Goal: Task Accomplishment & Management: Use online tool/utility

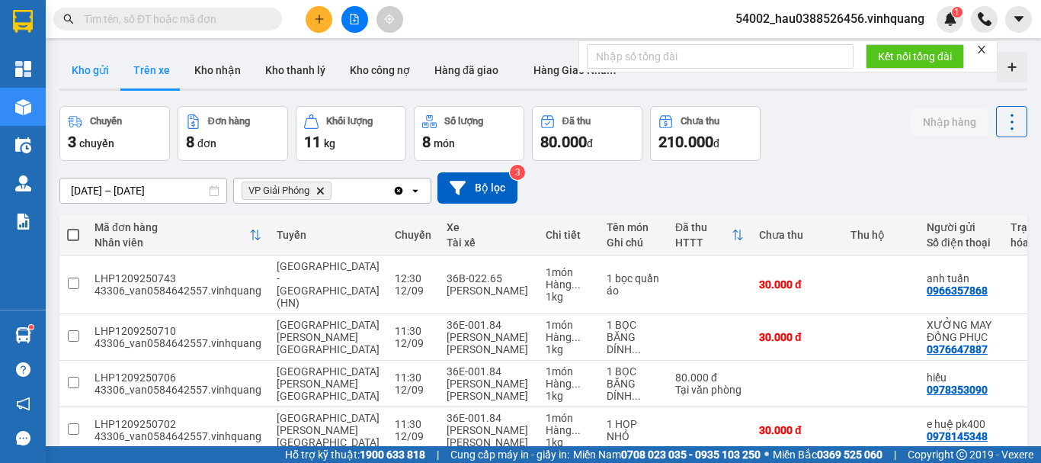
click at [63, 76] on button "Kho gửi" at bounding box center [90, 70] width 62 height 37
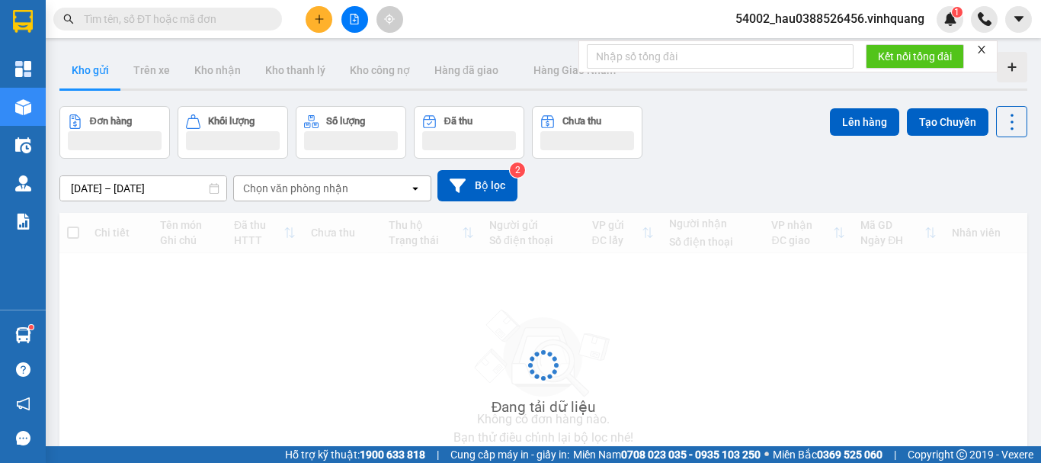
click at [81, 69] on button "Kho gửi" at bounding box center [90, 70] width 62 height 37
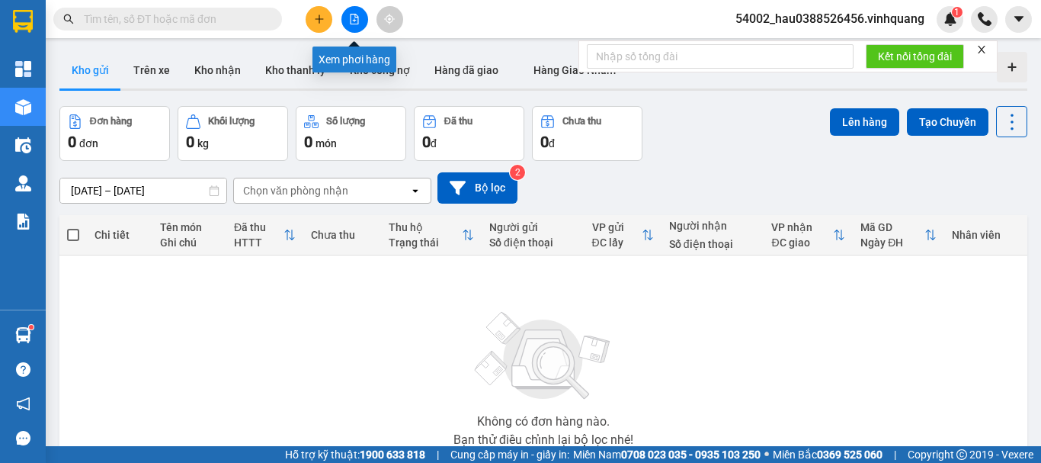
click at [352, 16] on icon "file-add" at bounding box center [354, 19] width 11 height 11
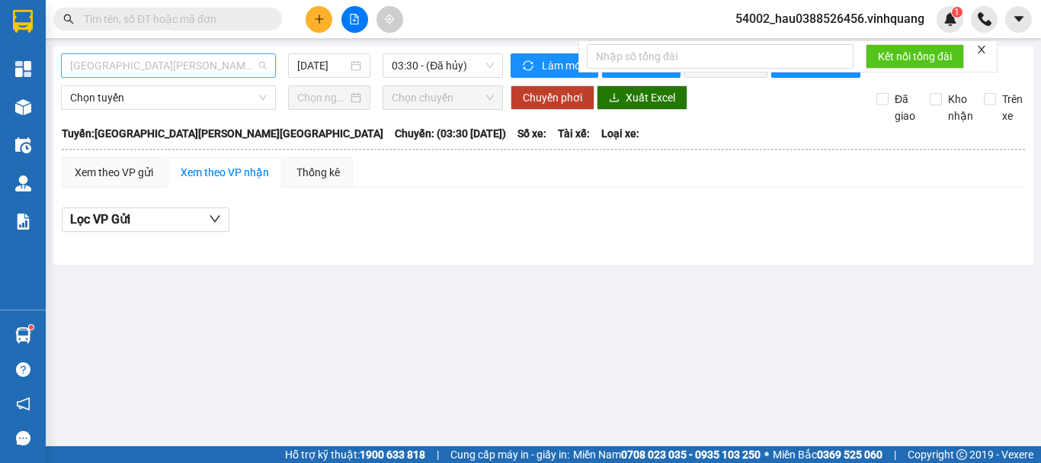
click at [173, 67] on span "[GEOGRAPHIC_DATA][PERSON_NAME][GEOGRAPHIC_DATA]" at bounding box center [168, 65] width 197 height 23
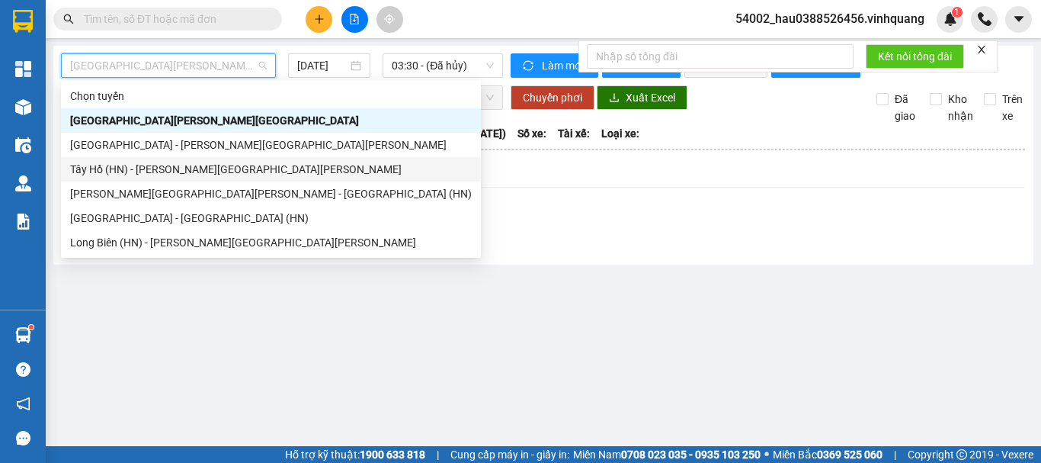
click at [217, 173] on div "Tây Hồ (HN) - [PERSON_NAME][GEOGRAPHIC_DATA][PERSON_NAME]" at bounding box center [271, 169] width 402 height 17
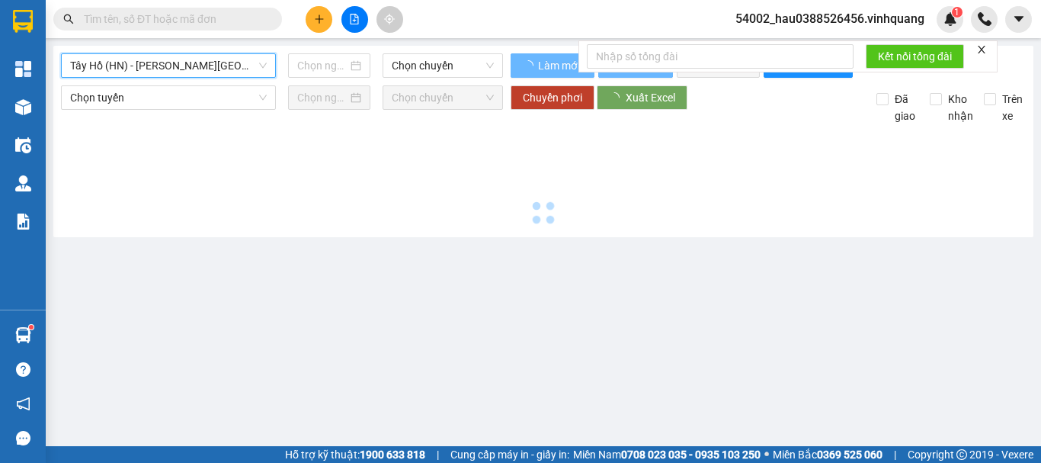
type input "[DATE]"
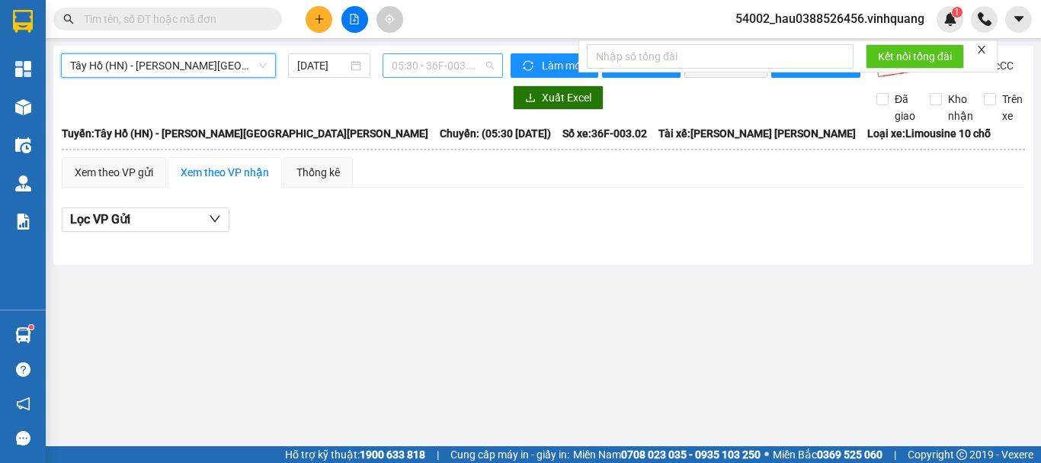
click at [436, 64] on span "05:30 - 36F-003.02" at bounding box center [443, 65] width 102 height 23
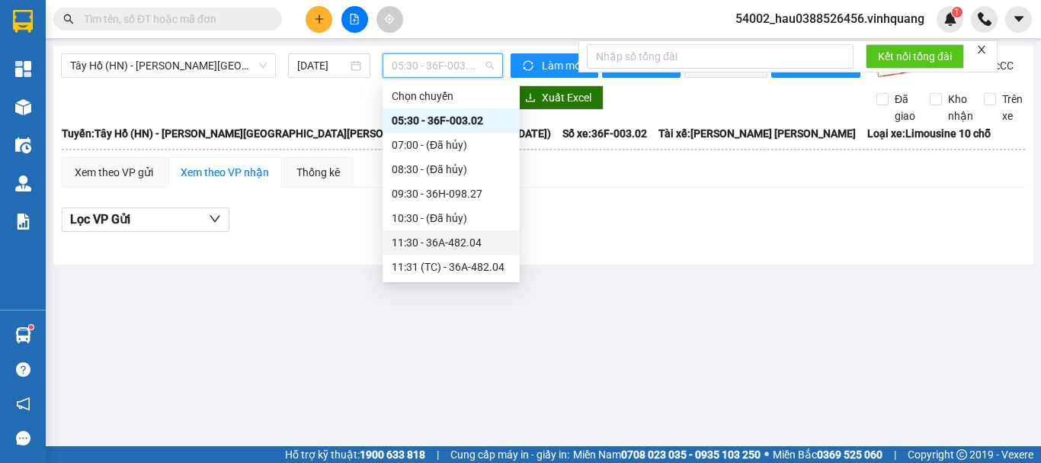
click at [471, 245] on div "11:30 - 36A-482.04" at bounding box center [451, 242] width 119 height 17
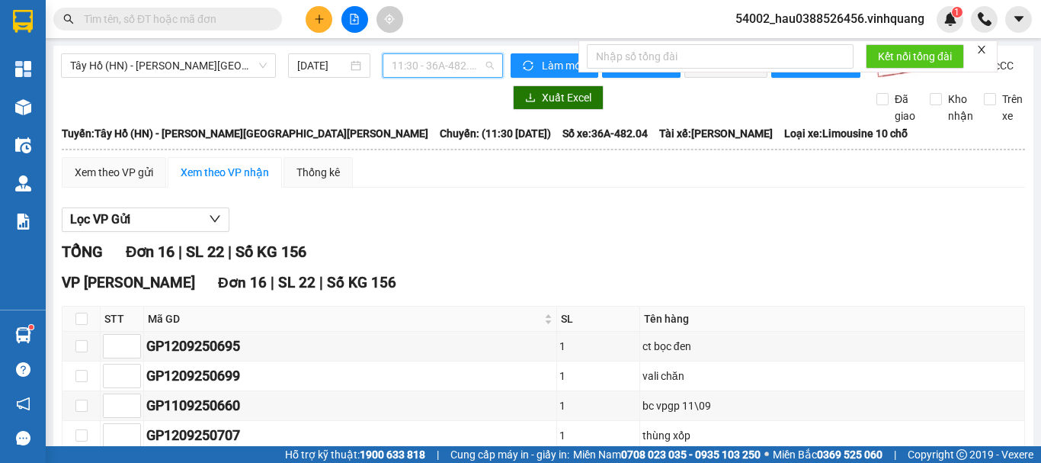
click at [447, 63] on span "11:30 - 36A-482.04" at bounding box center [443, 65] width 102 height 23
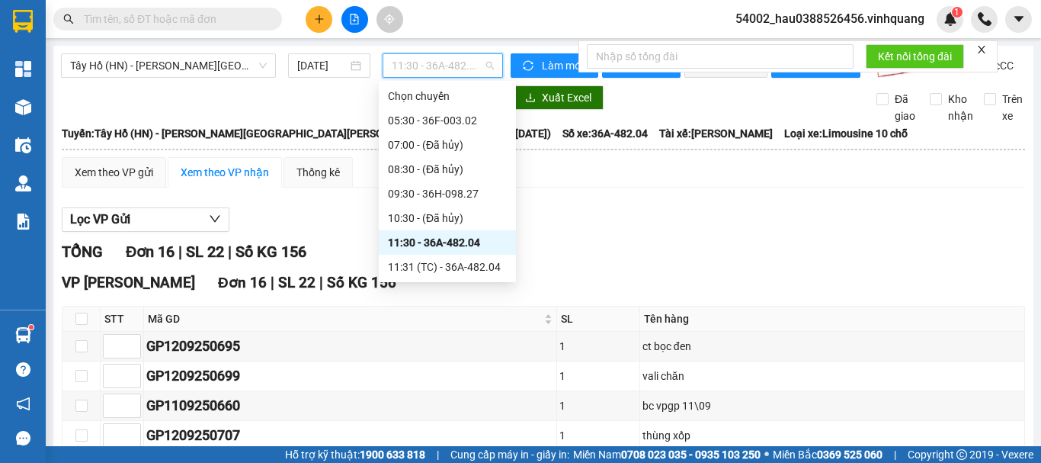
click at [447, 63] on span "11:30 - 36A-482.04" at bounding box center [443, 65] width 102 height 23
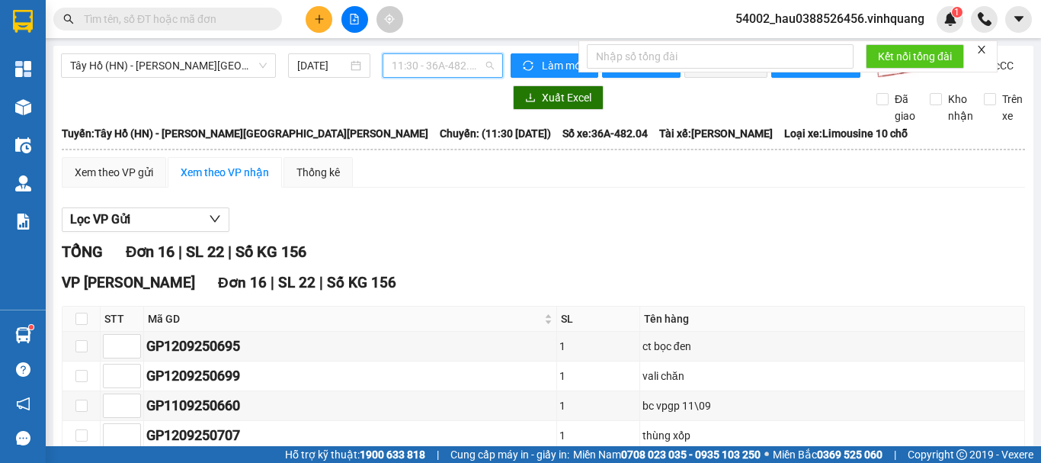
click at [448, 63] on span "11:30 - 36A-482.04" at bounding box center [443, 65] width 102 height 23
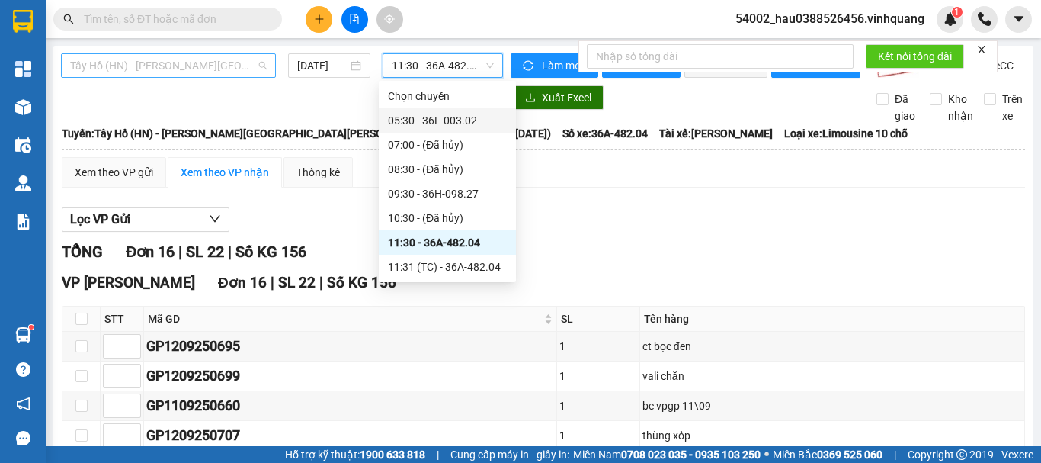
click at [184, 69] on span "Tây Hồ (HN) - [PERSON_NAME][GEOGRAPHIC_DATA][PERSON_NAME]" at bounding box center [168, 65] width 197 height 23
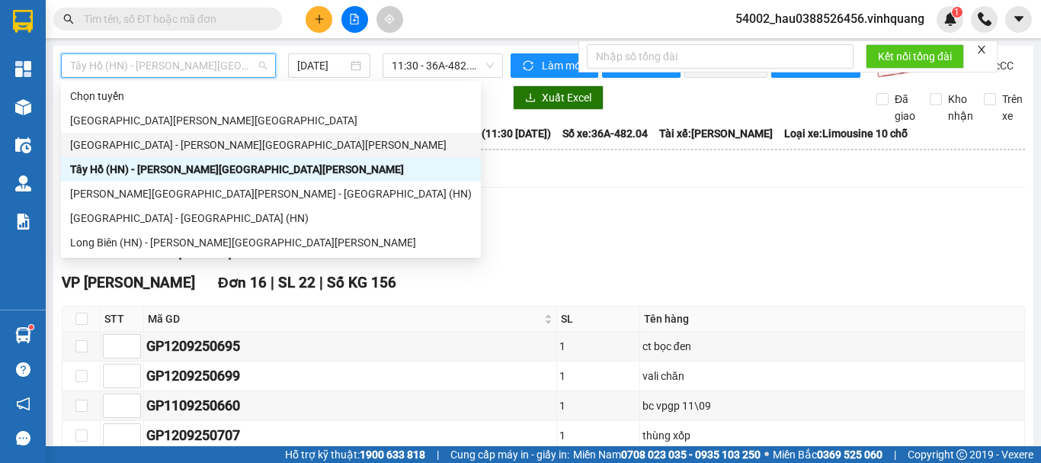
click at [159, 143] on div "[GEOGRAPHIC_DATA] - [PERSON_NAME][GEOGRAPHIC_DATA][PERSON_NAME]" at bounding box center [271, 144] width 402 height 17
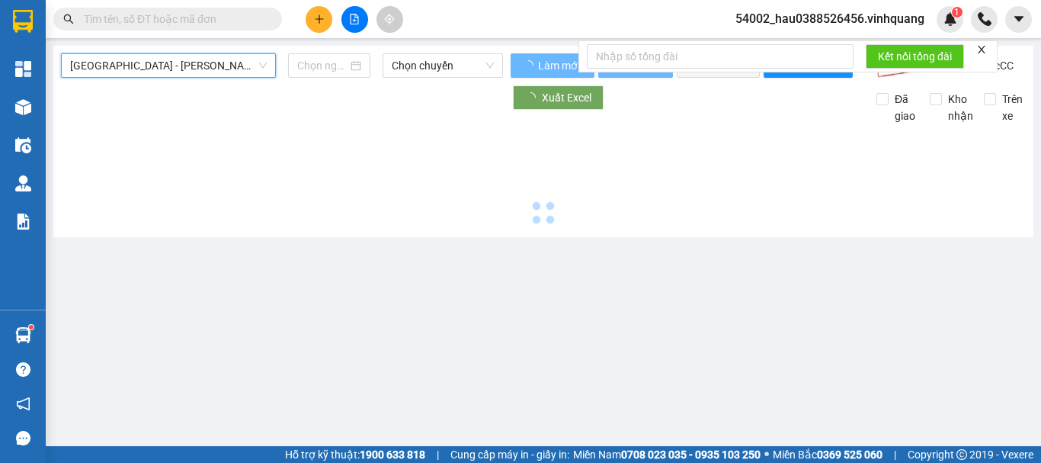
type input "[DATE]"
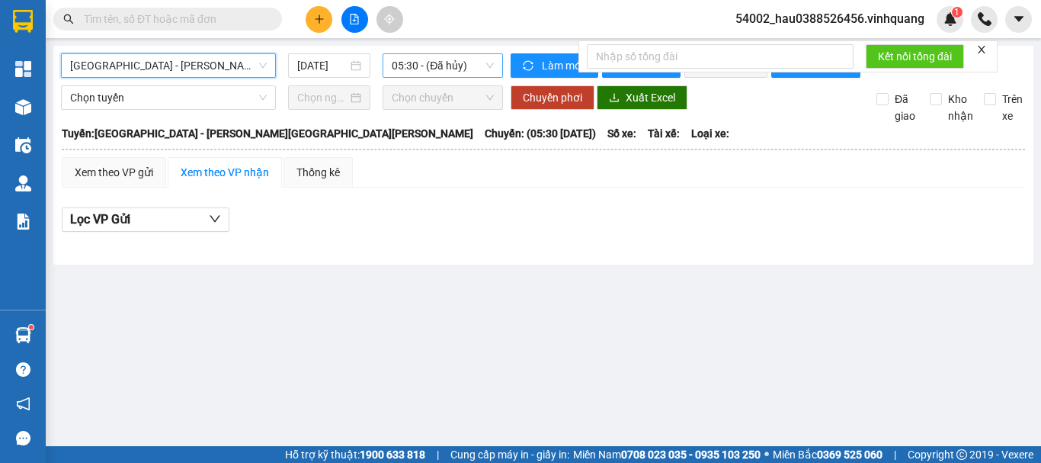
click at [429, 64] on span "05:30 - (Đã hủy)" at bounding box center [443, 65] width 102 height 23
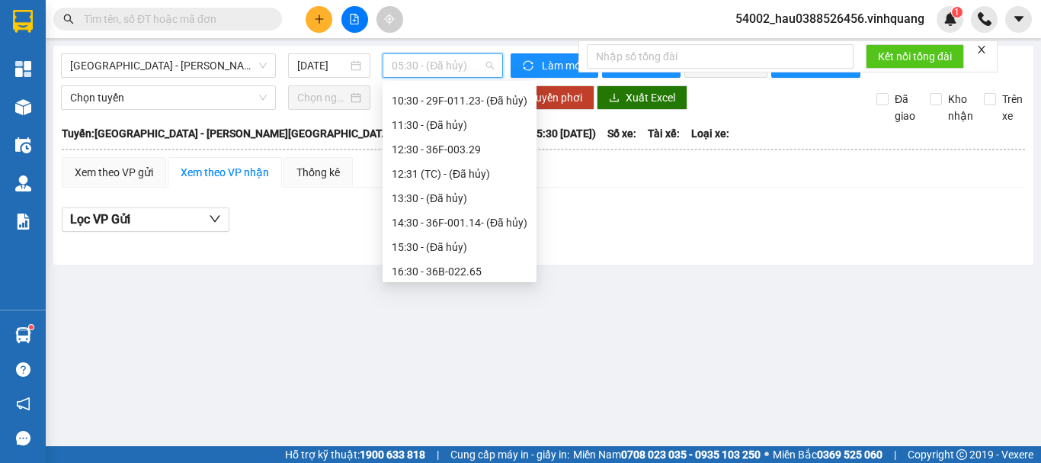
scroll to position [136, 0]
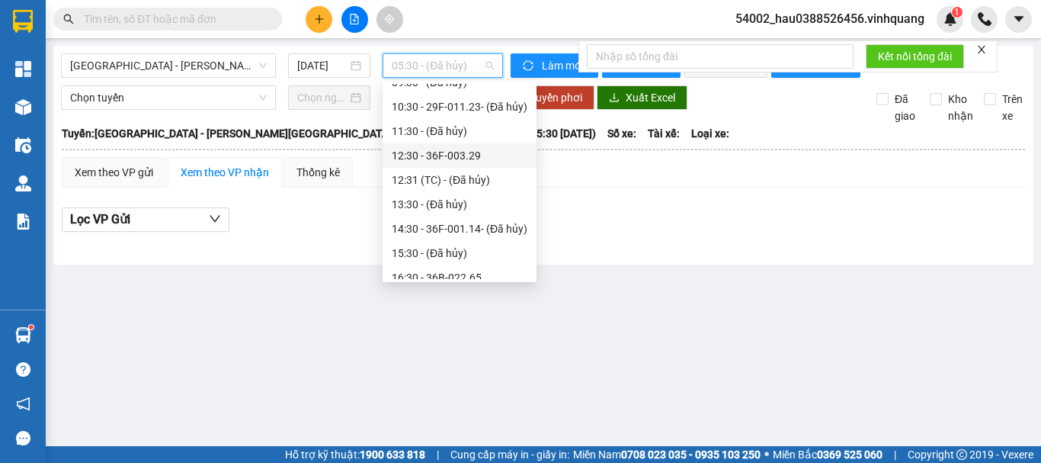
click at [469, 153] on div "12:30 - 36F-003.29" at bounding box center [460, 155] width 136 height 17
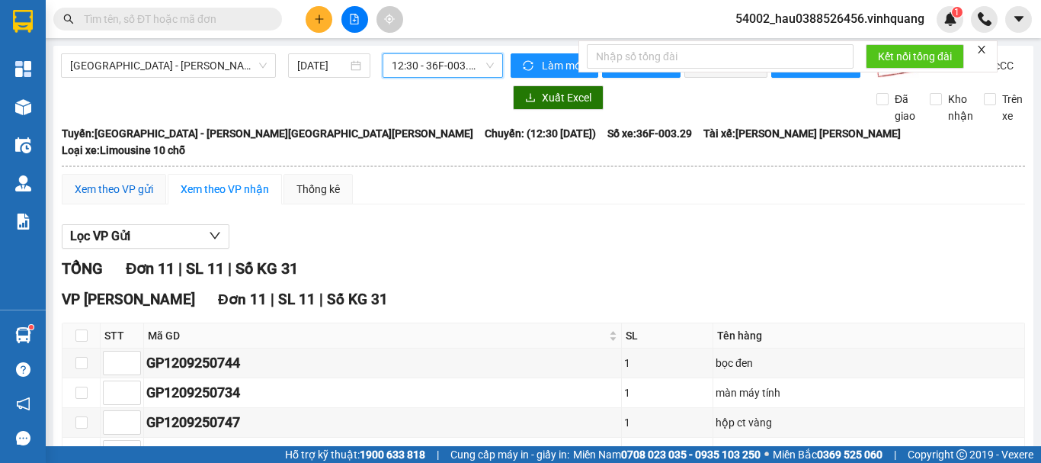
click at [116, 187] on div "Xem theo VP gửi" at bounding box center [114, 189] width 79 height 17
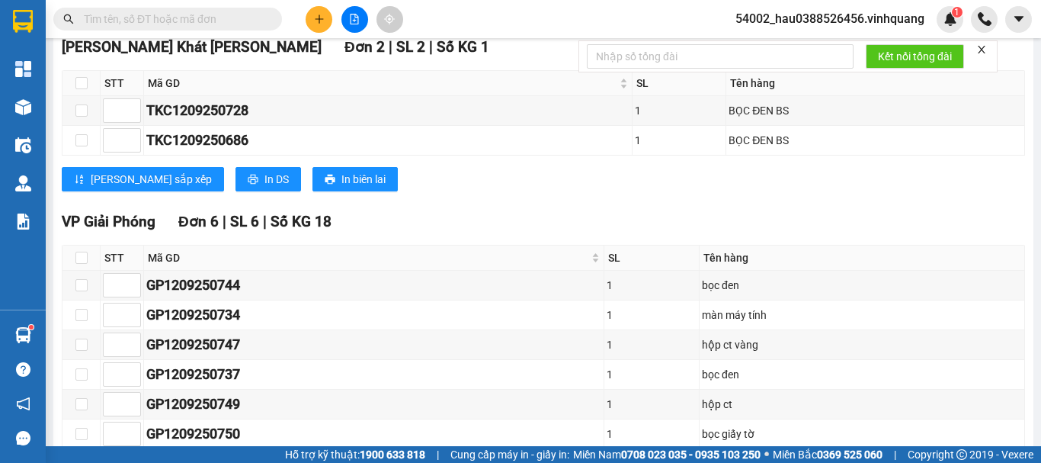
scroll to position [254, 0]
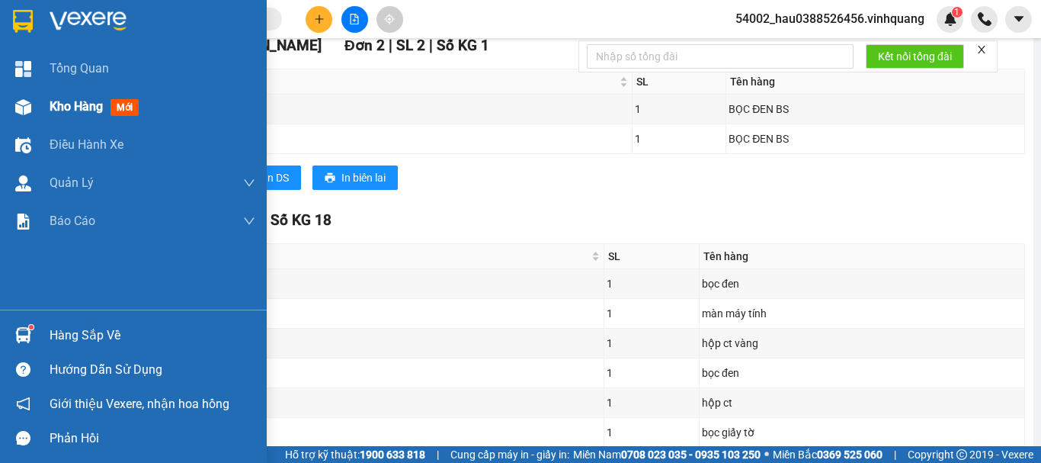
click at [71, 107] on span "Kho hàng" at bounding box center [76, 106] width 53 height 14
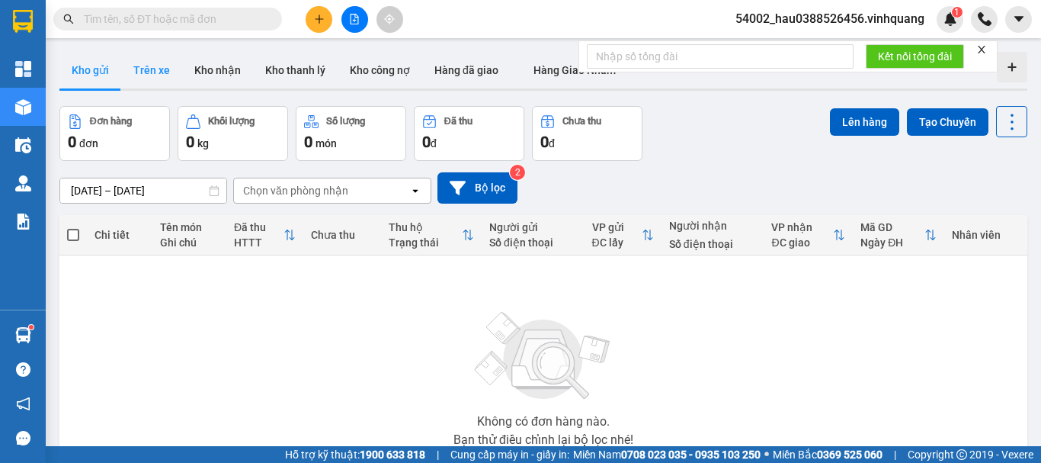
click at [154, 65] on button "Trên xe" at bounding box center [151, 70] width 61 height 37
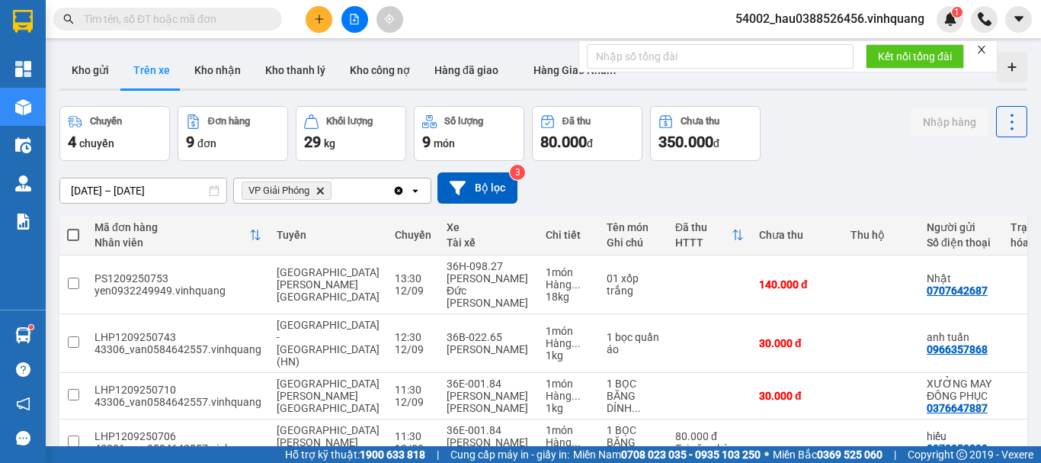
click at [320, 197] on span "VP Giải Phóng Delete" at bounding box center [287, 190] width 90 height 18
click at [319, 191] on icon "Delete" at bounding box center [320, 190] width 9 height 9
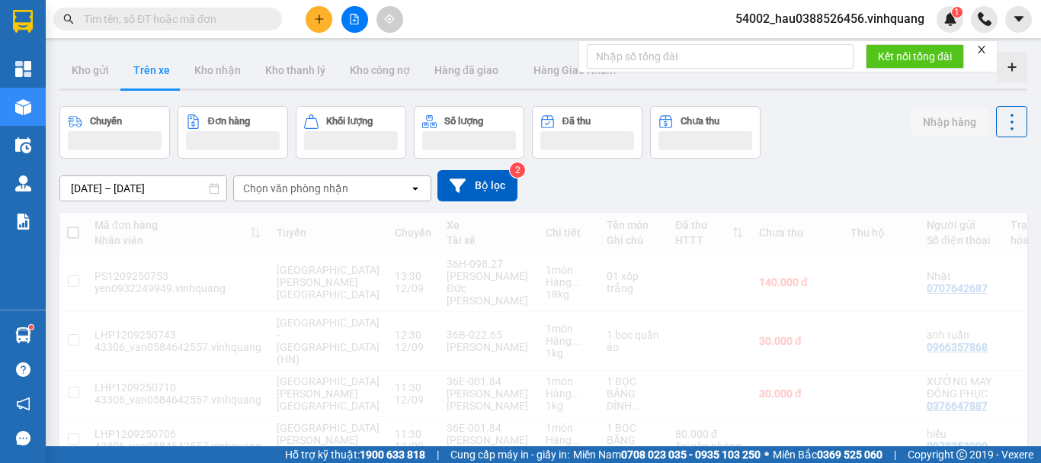
click at [318, 188] on div "Chọn văn phòng nhận" at bounding box center [295, 188] width 105 height 15
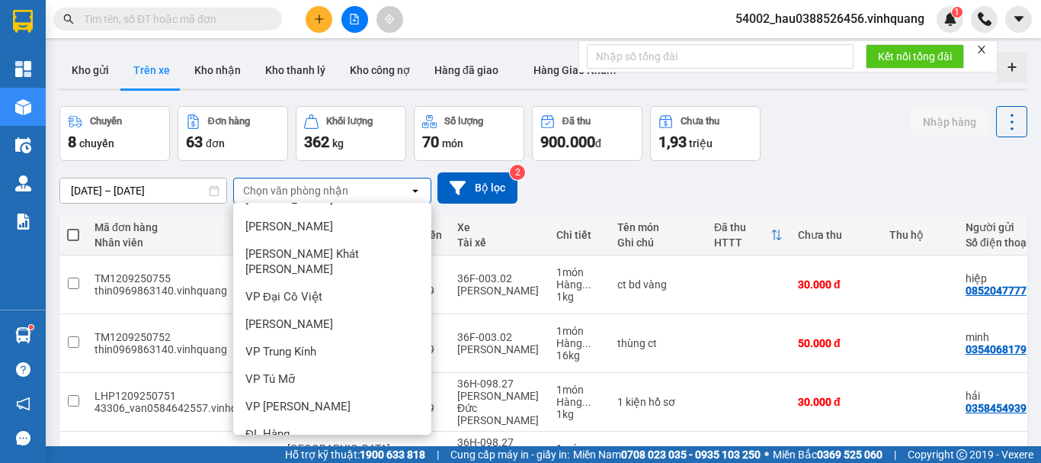
scroll to position [110, 0]
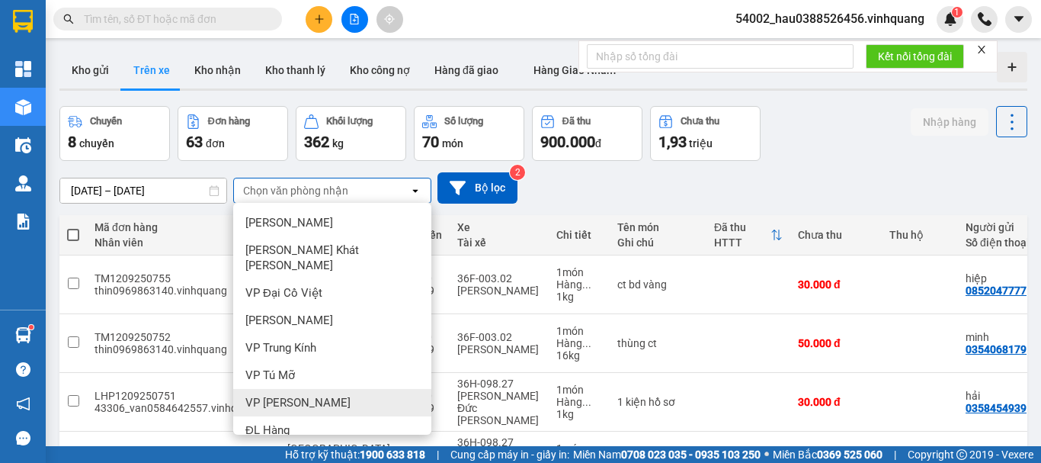
click at [308, 395] on span "VP [PERSON_NAME]" at bounding box center [297, 402] width 105 height 15
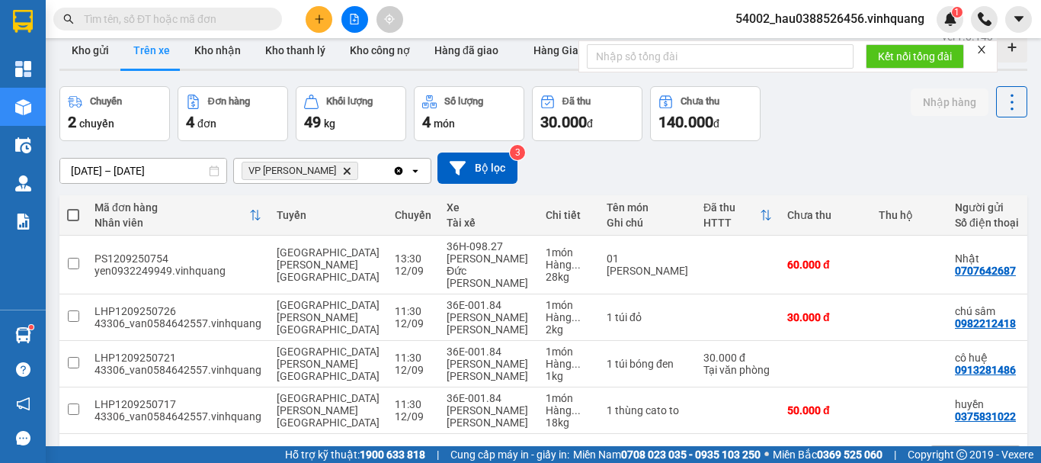
scroll to position [22, 0]
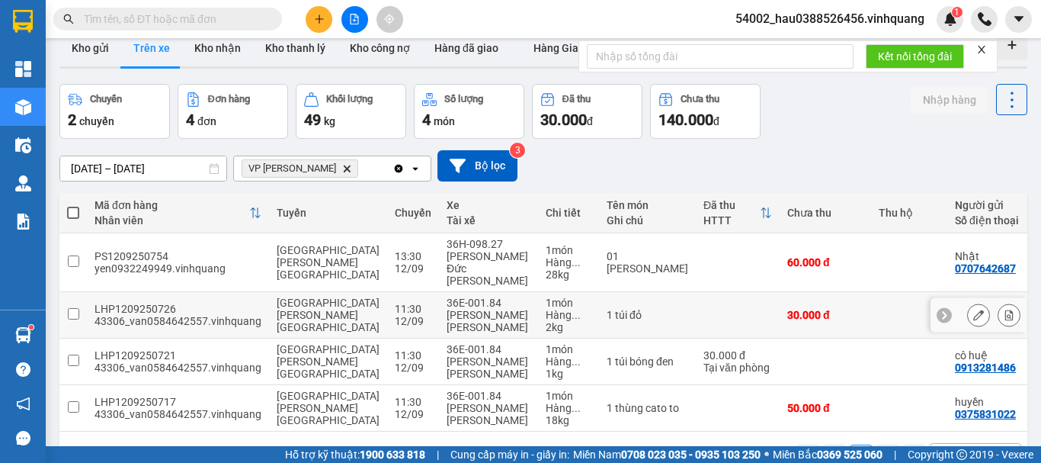
click at [75, 308] on input "checkbox" at bounding box center [73, 313] width 11 height 11
checkbox input "true"
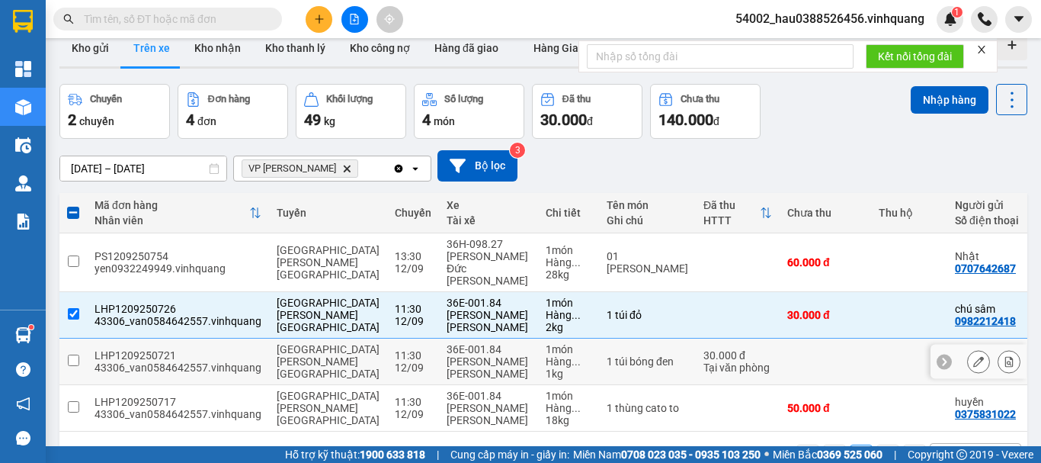
click at [75, 354] on input "checkbox" at bounding box center [73, 359] width 11 height 11
checkbox input "true"
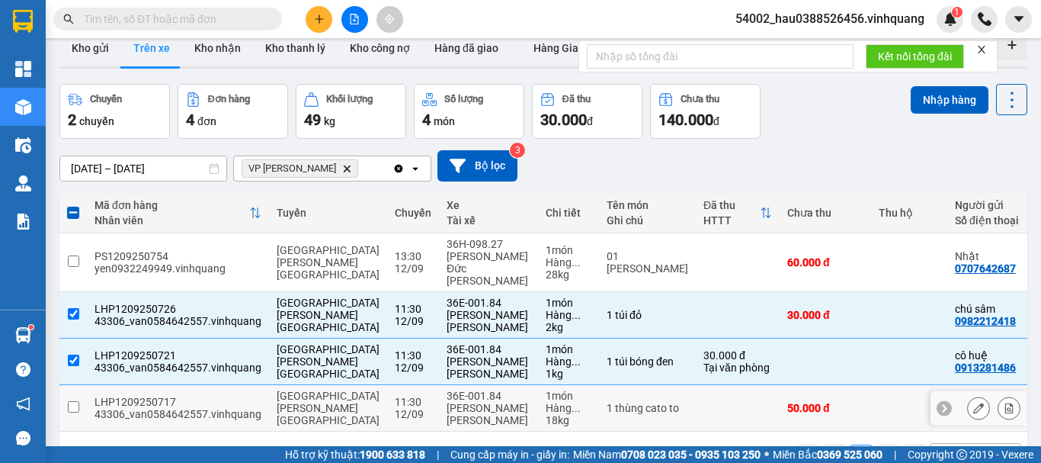
click at [75, 401] on input "checkbox" at bounding box center [73, 406] width 11 height 11
checkbox input "true"
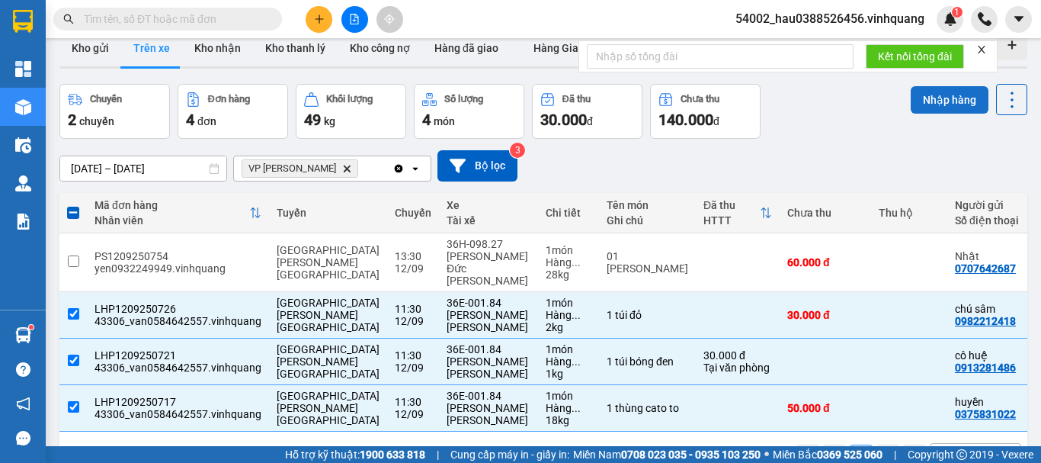
click at [914, 104] on button "Nhập hàng" at bounding box center [950, 99] width 78 height 27
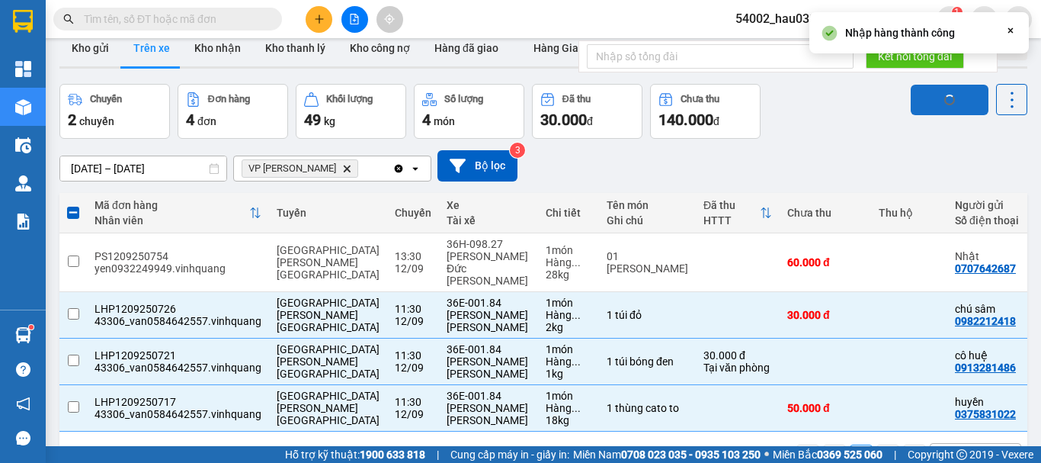
checkbox input "false"
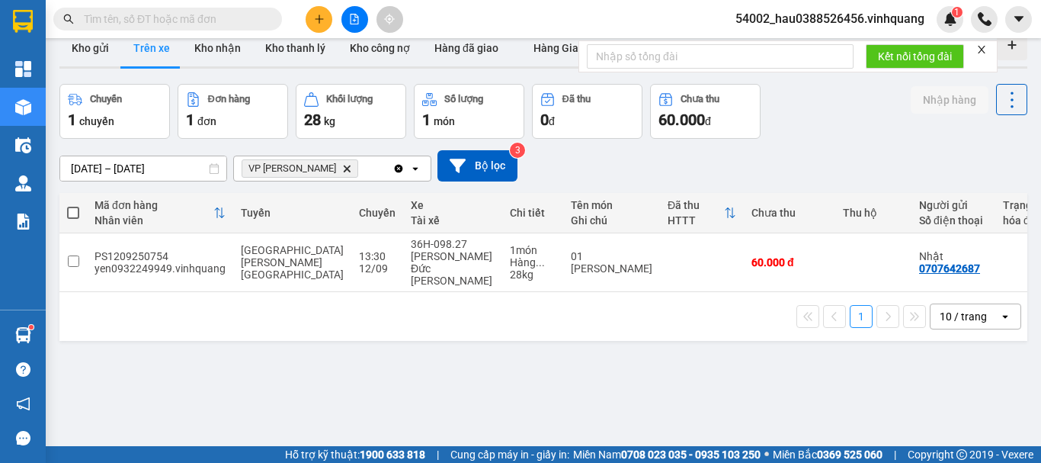
click at [525, 364] on div "ver 1.8.143 Kho gửi Trên xe Kho [PERSON_NAME] [PERSON_NAME] [PERSON_NAME] nợ Hà…" at bounding box center [543, 255] width 980 height 463
click at [406, 335] on div "ver 1.8.143 Kho gửi Trên xe Kho [PERSON_NAME] [PERSON_NAME] [PERSON_NAME] nợ Hà…" at bounding box center [543, 255] width 980 height 463
click at [92, 45] on button "Kho gửi" at bounding box center [90, 48] width 62 height 37
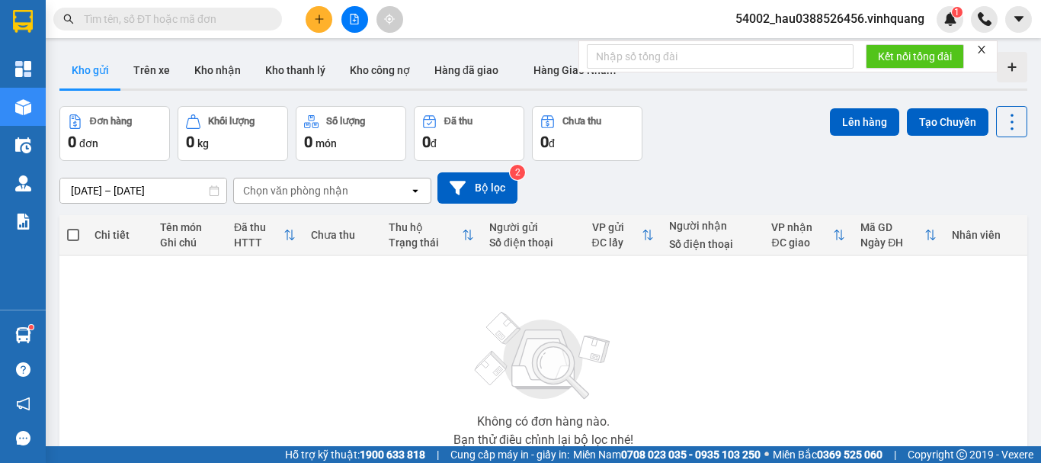
click at [457, 348] on div "Không có đơn hàng nào. Bạn thử điều chỉnh lại bộ lọc nhé!" at bounding box center [543, 374] width 953 height 229
click at [144, 68] on button "Trên xe" at bounding box center [151, 70] width 61 height 37
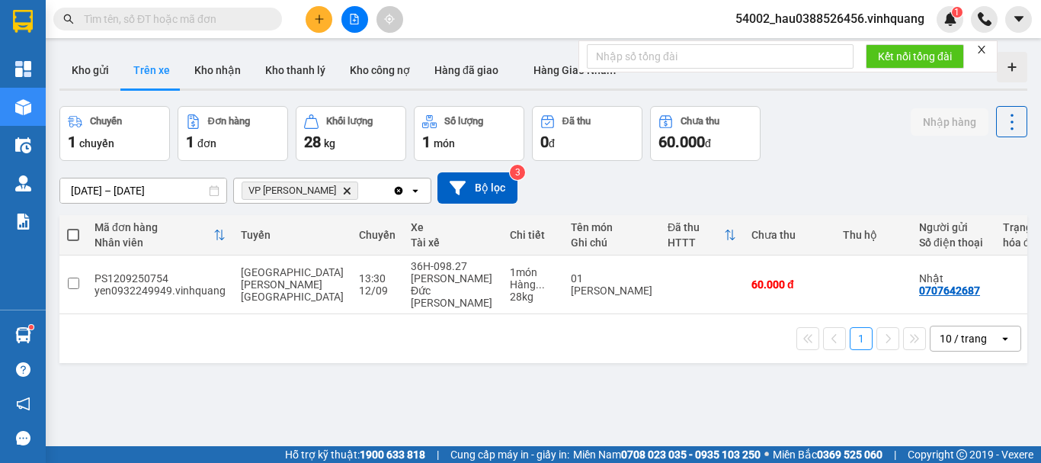
click at [576, 361] on div "ver 1.8.143 Kho gửi Trên xe Kho [PERSON_NAME] [PERSON_NAME] [PERSON_NAME] nợ Hà…" at bounding box center [543, 277] width 980 height 463
click at [92, 64] on button "Kho gửi" at bounding box center [90, 70] width 62 height 37
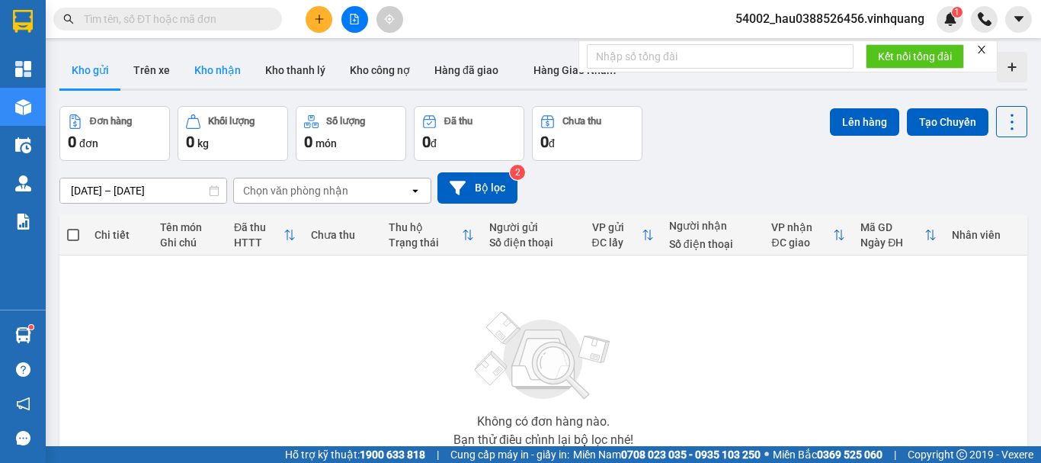
click at [219, 72] on button "Kho nhận" at bounding box center [217, 70] width 71 height 37
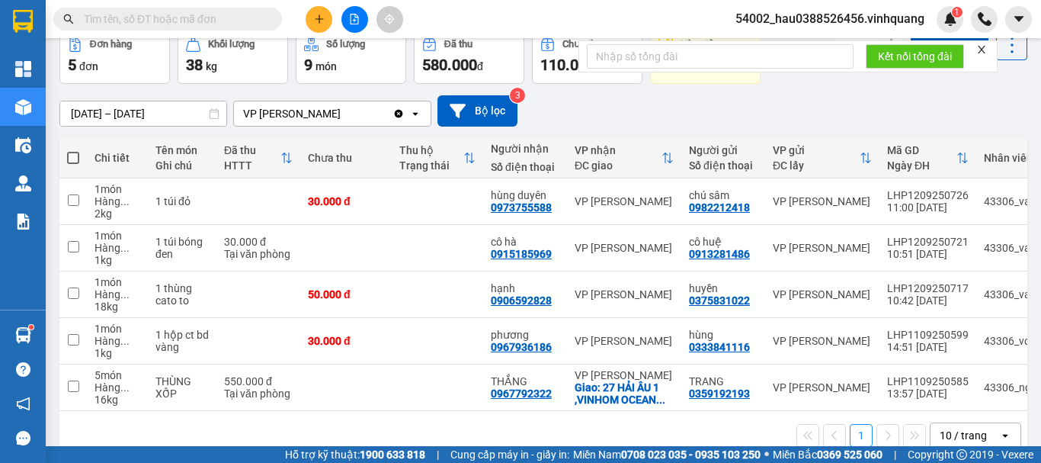
scroll to position [104, 0]
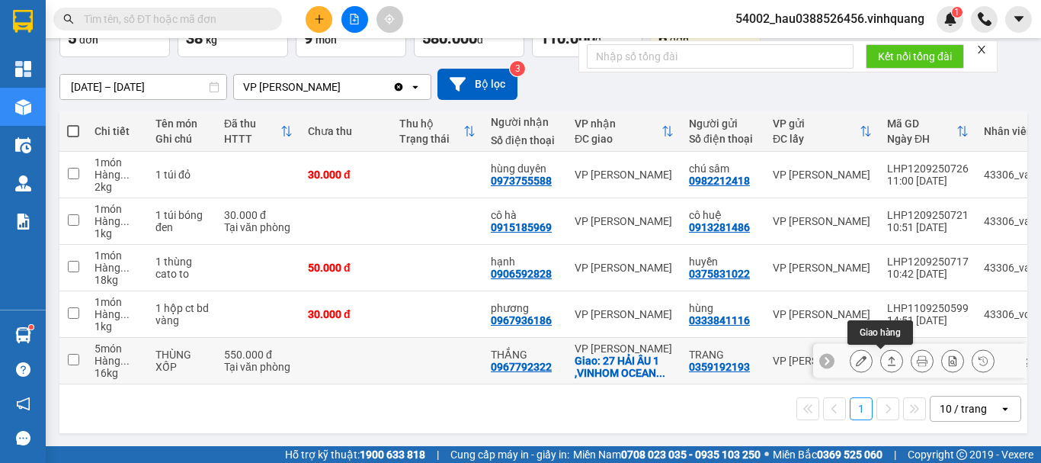
click at [887, 362] on icon at bounding box center [892, 360] width 11 height 11
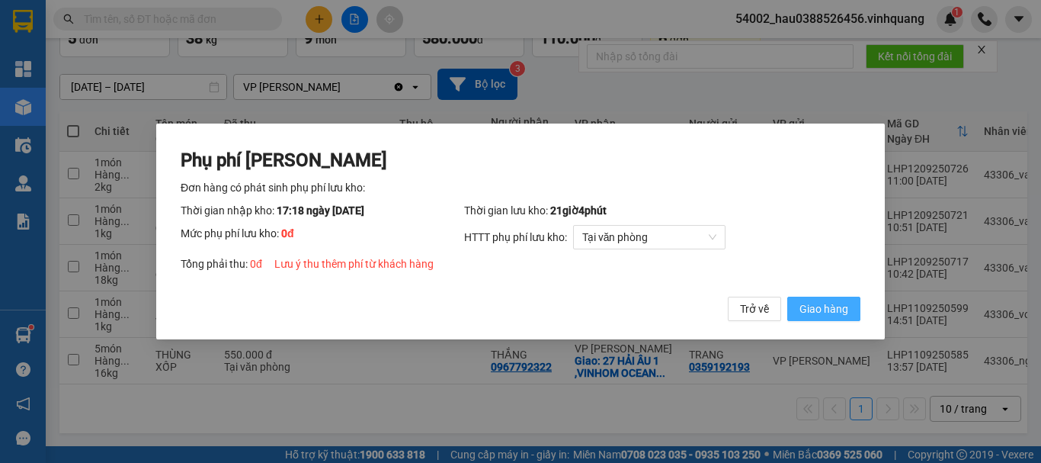
click at [813, 309] on span "Giao hàng" at bounding box center [824, 308] width 49 height 17
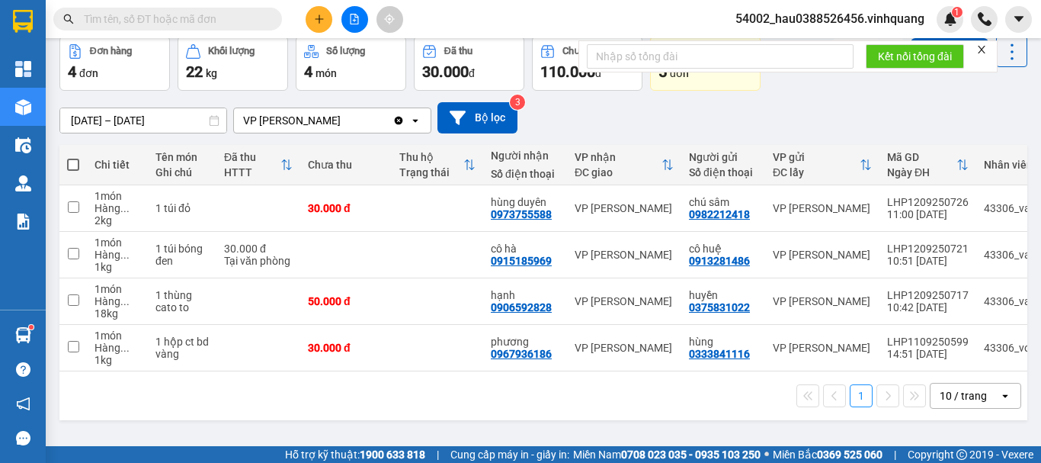
scroll to position [0, 0]
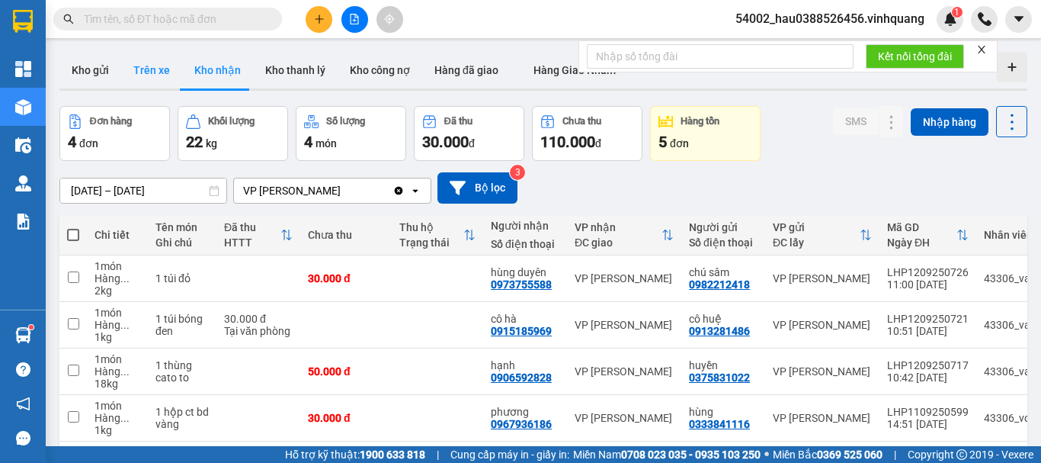
click at [152, 70] on button "Trên xe" at bounding box center [151, 70] width 61 height 37
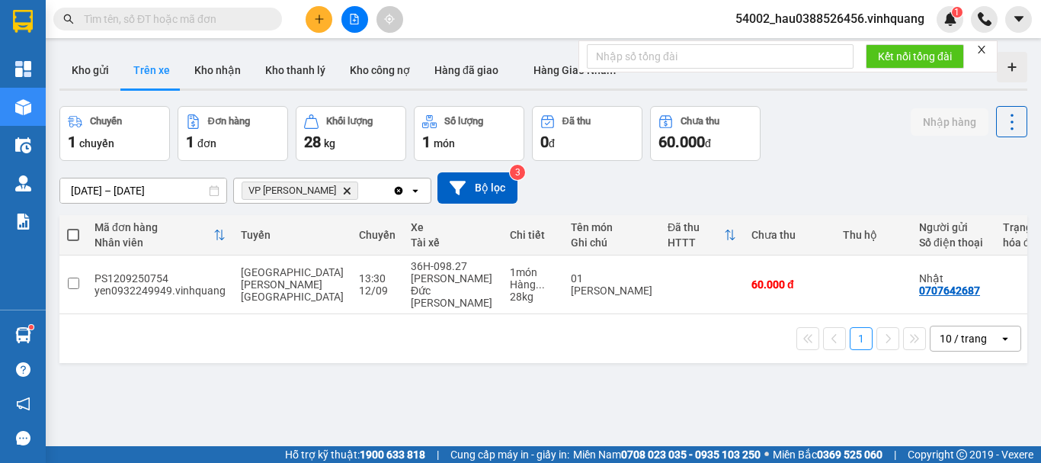
click at [344, 190] on icon "VP Linh Đàm, close by backspace" at bounding box center [347, 190] width 7 height 7
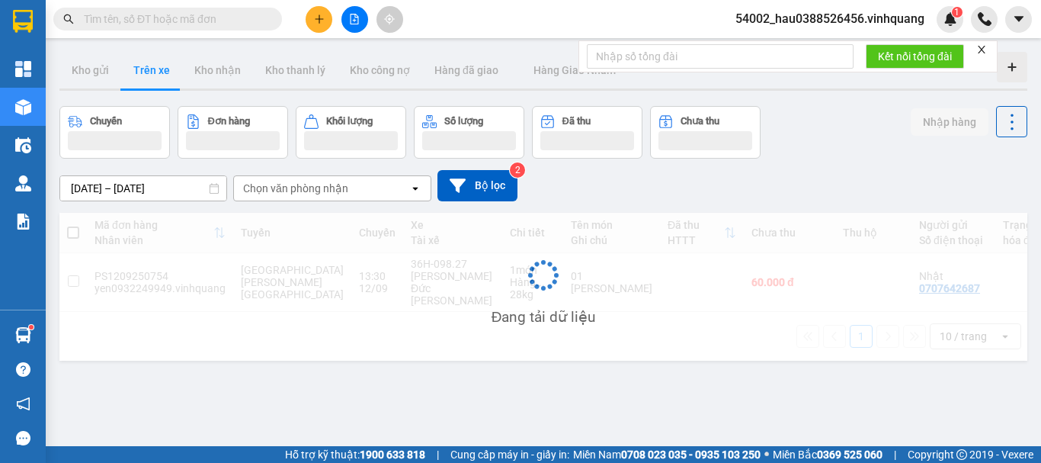
click at [319, 190] on div "Chọn văn phòng nhận" at bounding box center [295, 188] width 105 height 15
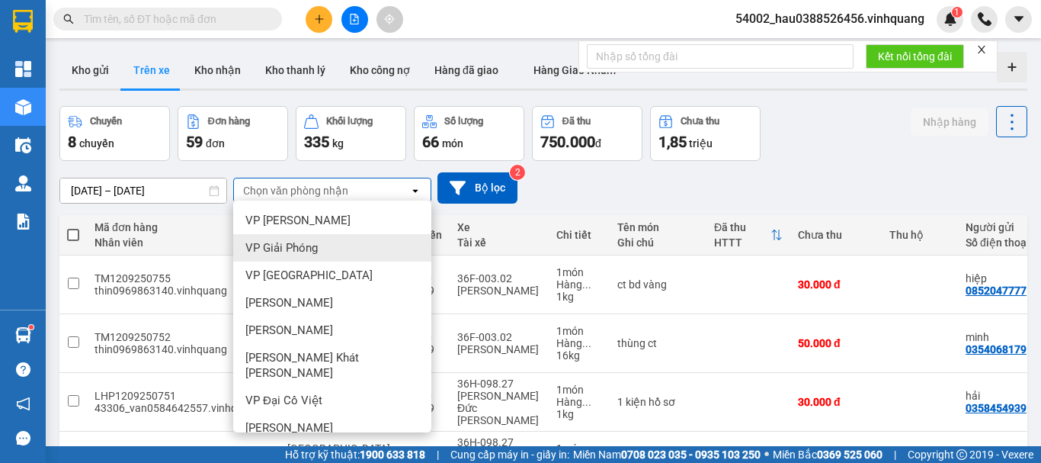
click at [335, 256] on div "VP Giải Phóng" at bounding box center [332, 247] width 198 height 27
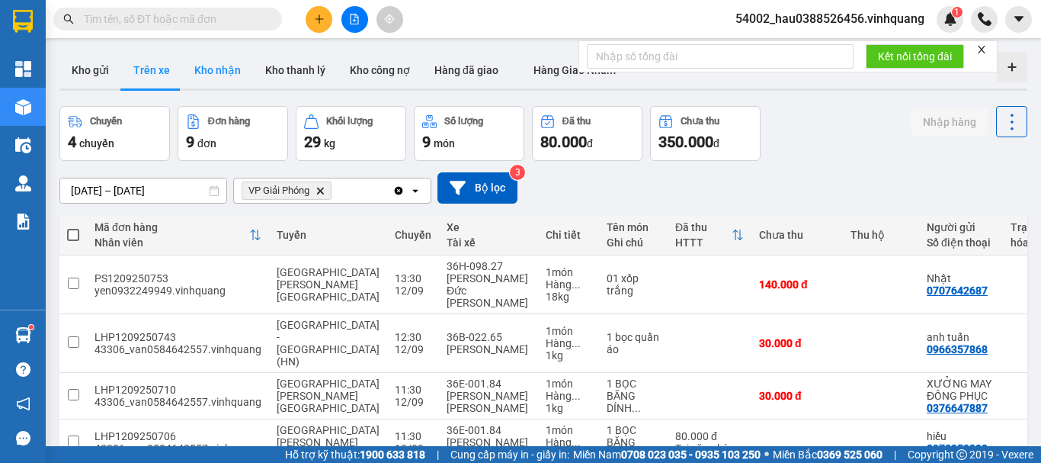
click at [214, 56] on button "Kho nhận" at bounding box center [217, 70] width 71 height 37
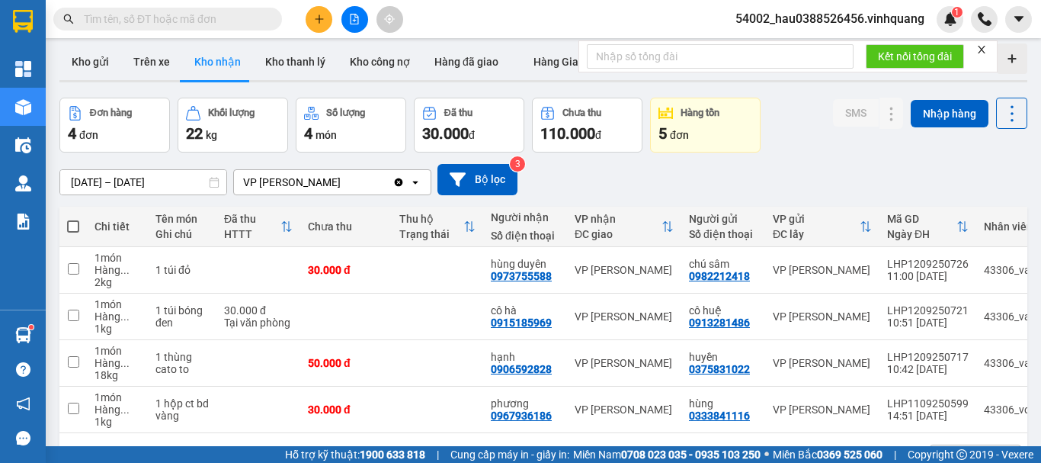
scroll to position [12, 0]
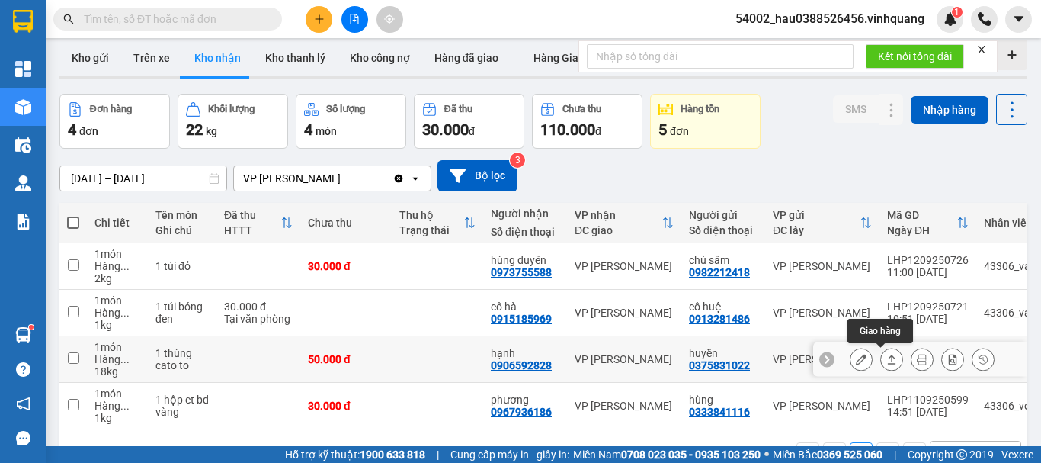
click at [887, 361] on icon at bounding box center [892, 359] width 11 height 11
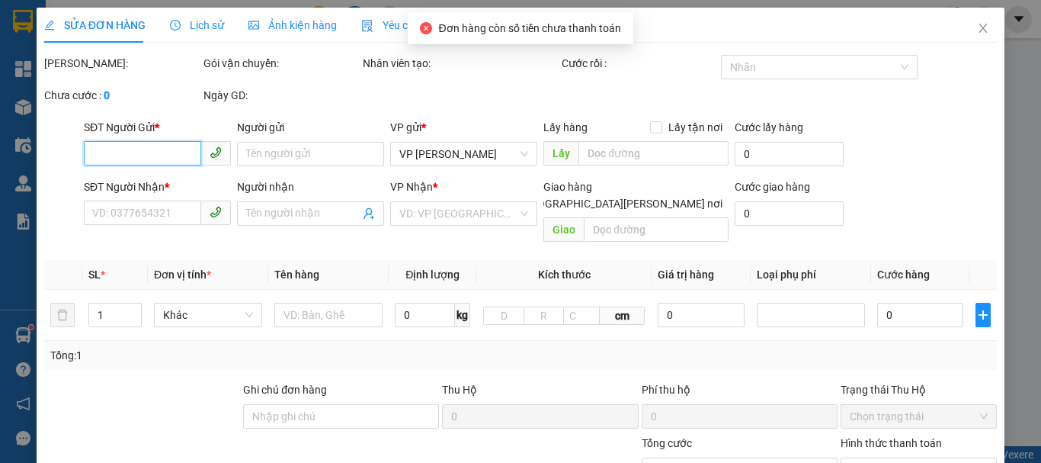
type input "0375831022"
type input "huyền"
type input "0906592828"
type input "hạnh"
type input "50.000"
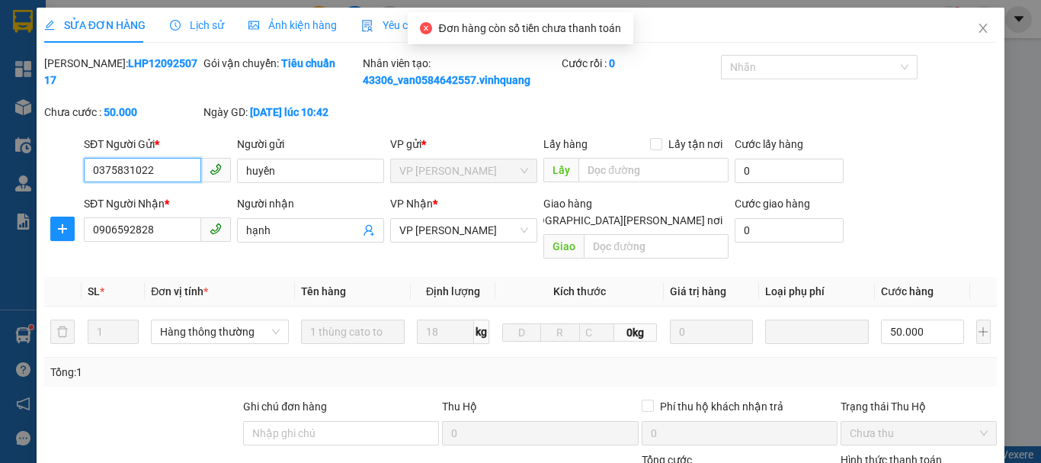
scroll to position [213, 0]
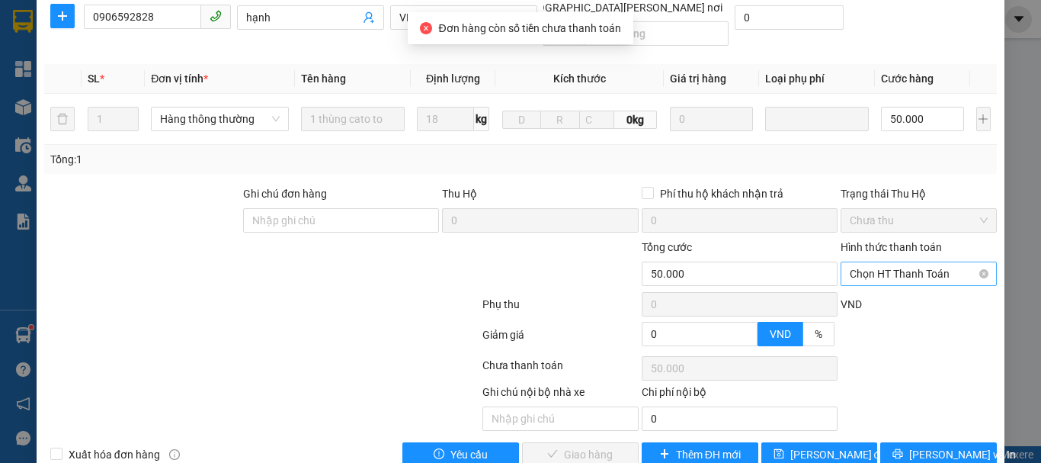
click at [891, 262] on span "Chọn HT Thanh Toán" at bounding box center [919, 273] width 138 height 23
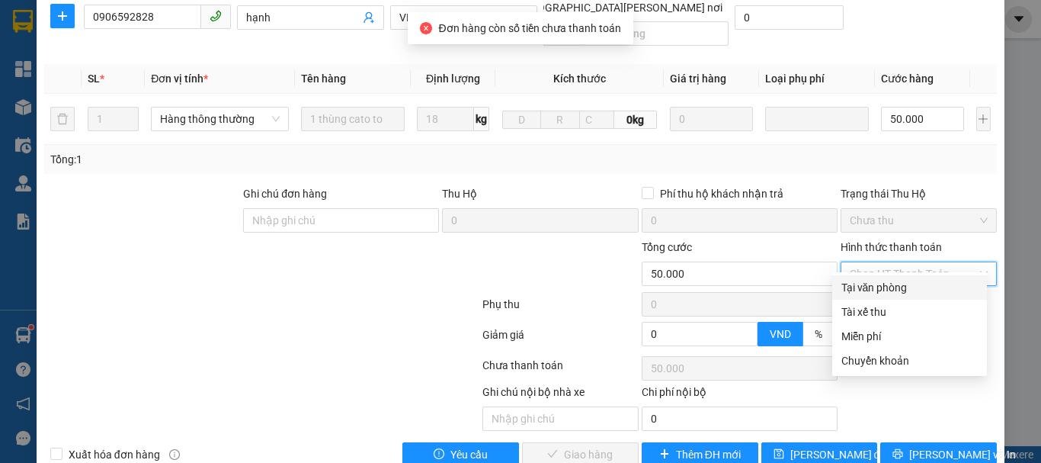
click at [895, 294] on div "Tại văn phòng" at bounding box center [910, 287] width 136 height 17
type input "0"
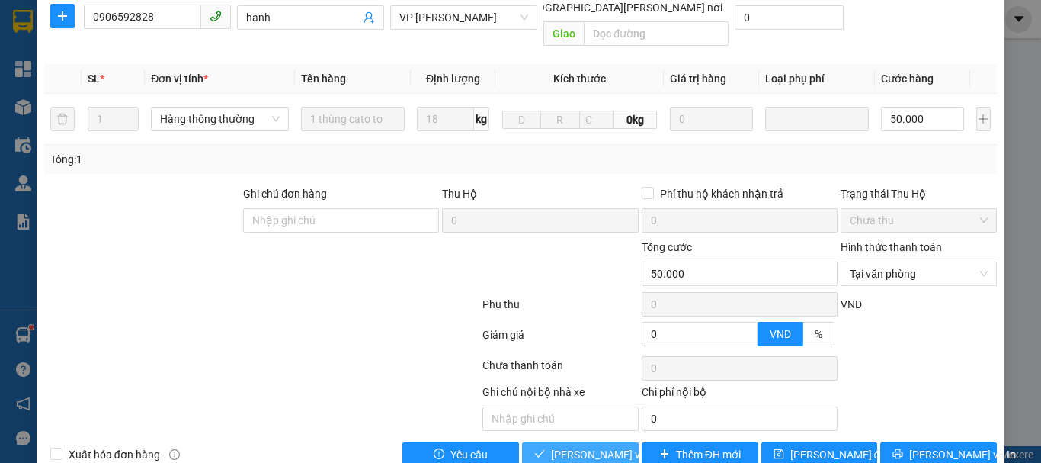
click at [608, 446] on span "[PERSON_NAME] và [PERSON_NAME] hàng" at bounding box center [654, 454] width 206 height 17
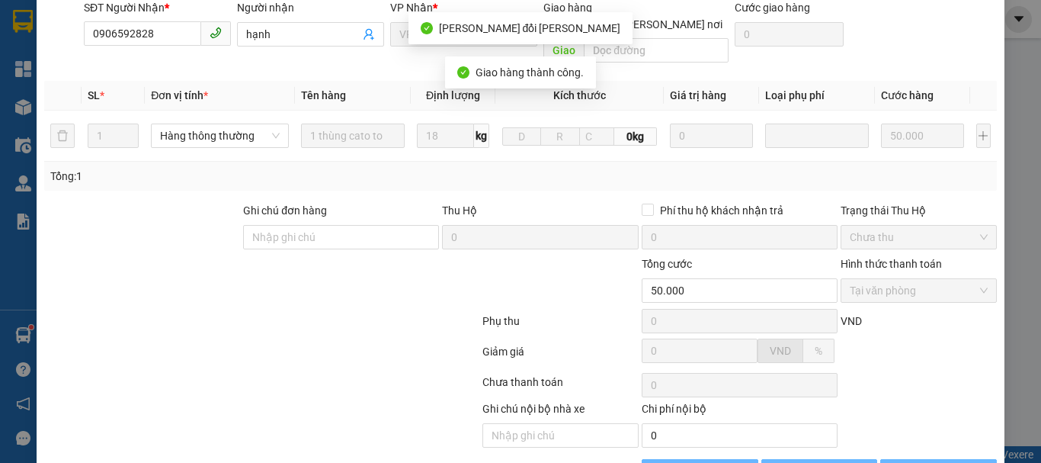
scroll to position [229, 0]
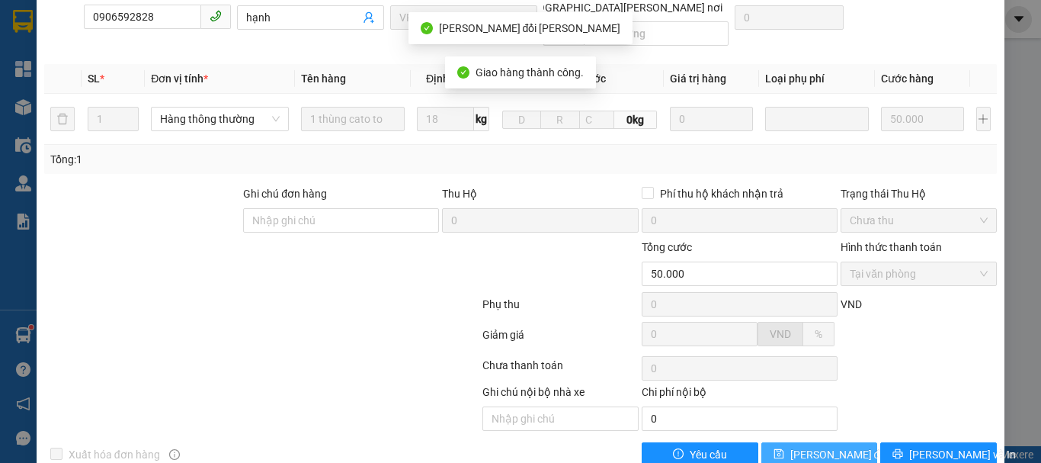
click at [820, 446] on span "[PERSON_NAME] đổi" at bounding box center [840, 454] width 98 height 17
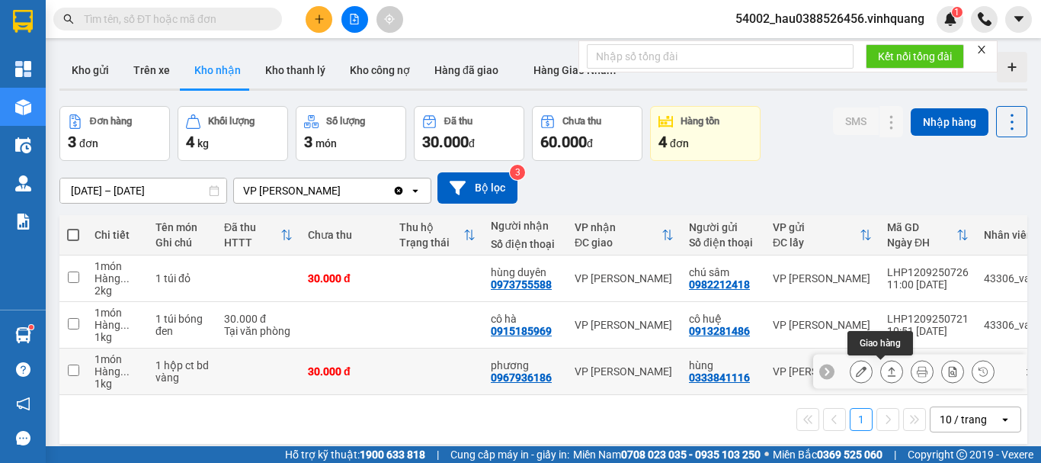
click at [887, 372] on icon at bounding box center [892, 371] width 11 height 11
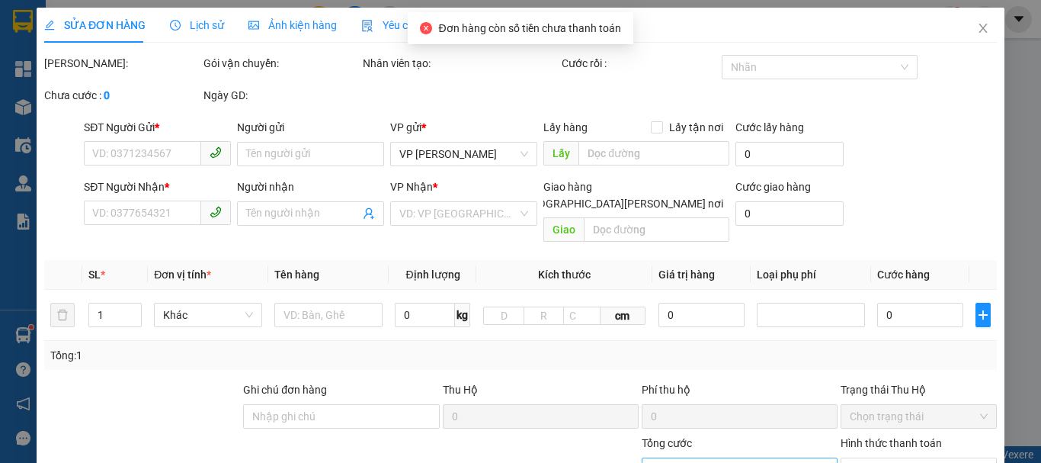
type input "0333841116"
type input "hùng"
type input "0967936186"
type input "phương"
type input "30.000"
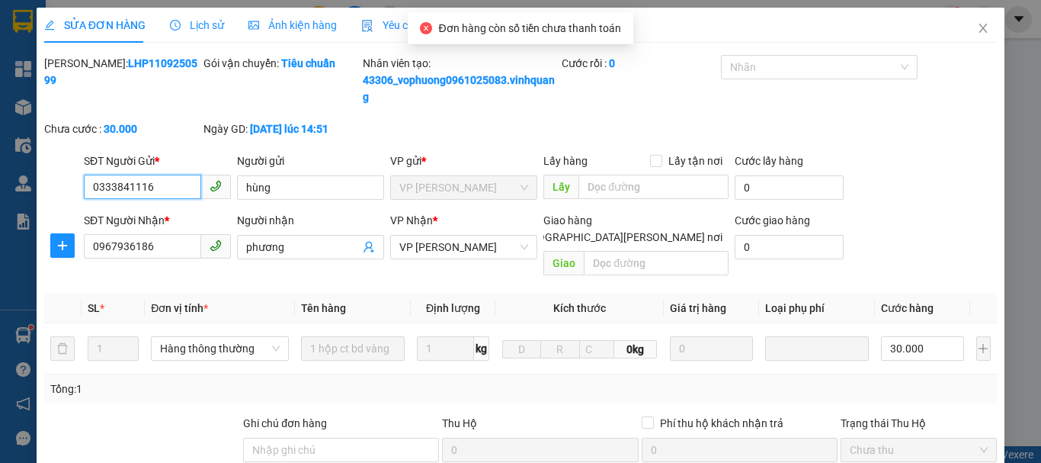
scroll to position [246, 0]
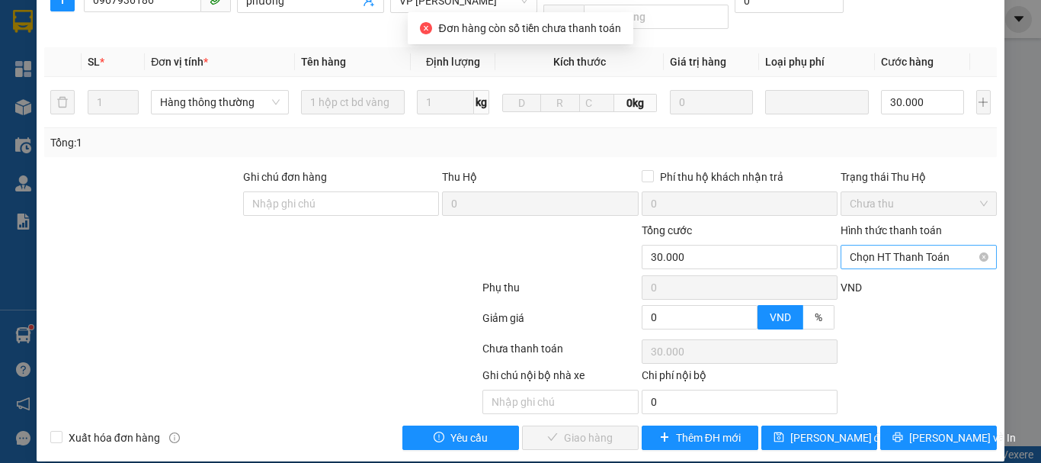
click at [860, 248] on span "Chọn HT Thanh Toán" at bounding box center [919, 256] width 138 height 23
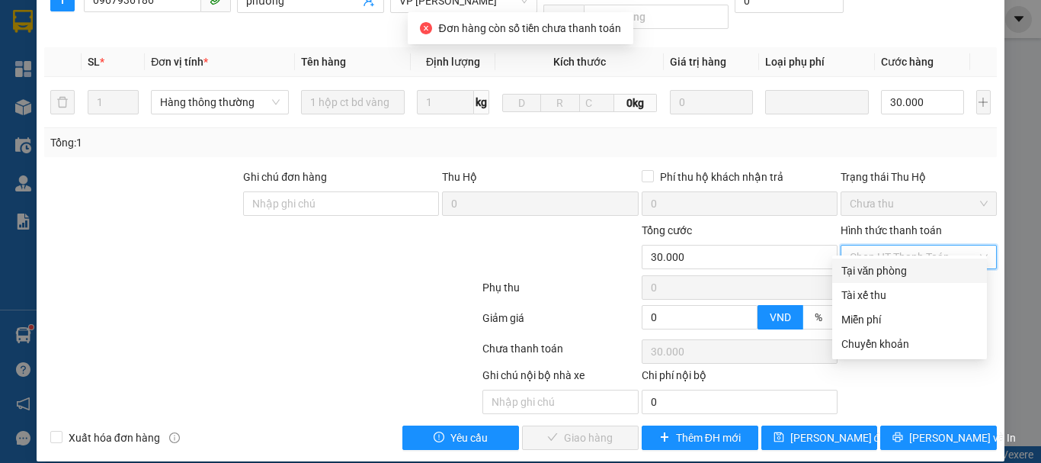
click at [875, 275] on div "Tại văn phòng" at bounding box center [910, 270] width 136 height 17
type input "0"
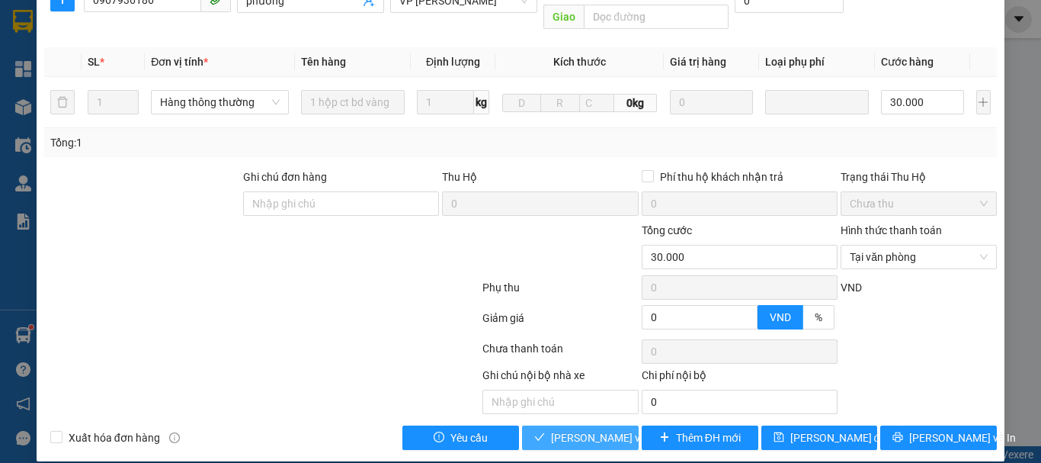
click at [594, 429] on span "[PERSON_NAME] và [PERSON_NAME] hàng" at bounding box center [654, 437] width 206 height 17
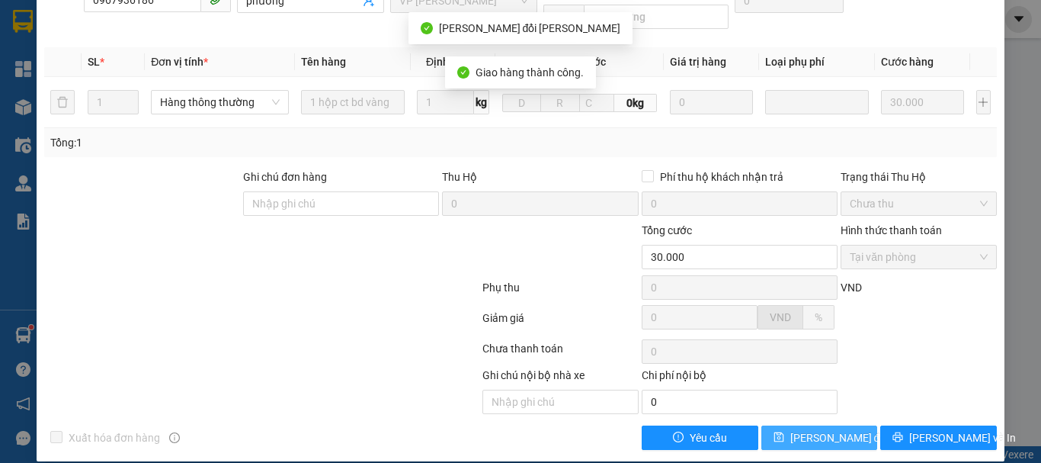
click at [799, 429] on span "[PERSON_NAME] đổi" at bounding box center [840, 437] width 98 height 17
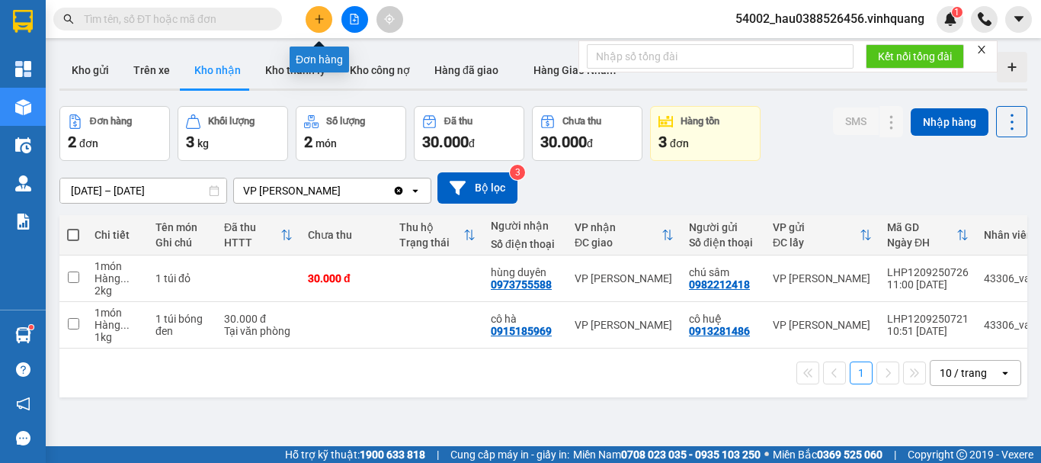
click at [325, 21] on button at bounding box center [319, 19] width 27 height 27
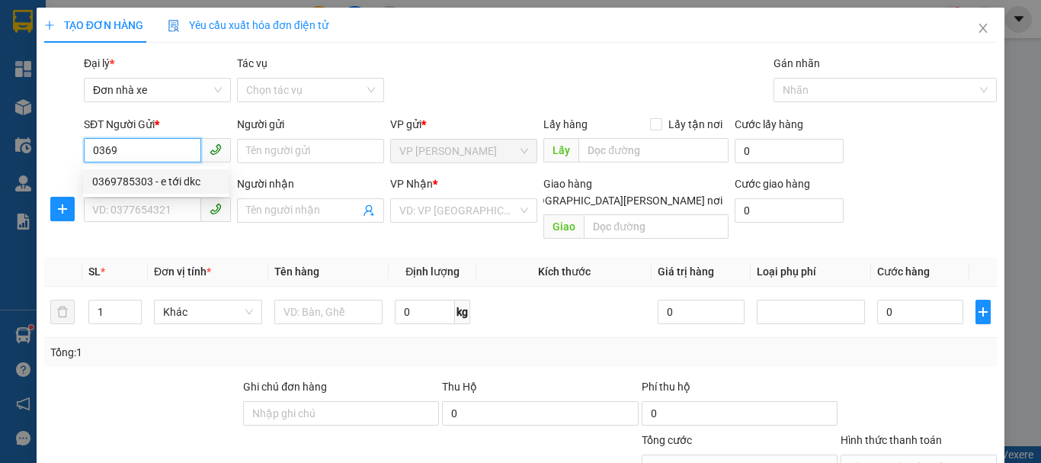
click at [175, 186] on div "0369785303 - e tới dkc" at bounding box center [155, 181] width 127 height 17
type input "0369785303"
type input "e tới dkc"
type input "0358105581"
type input "thanh hoá"
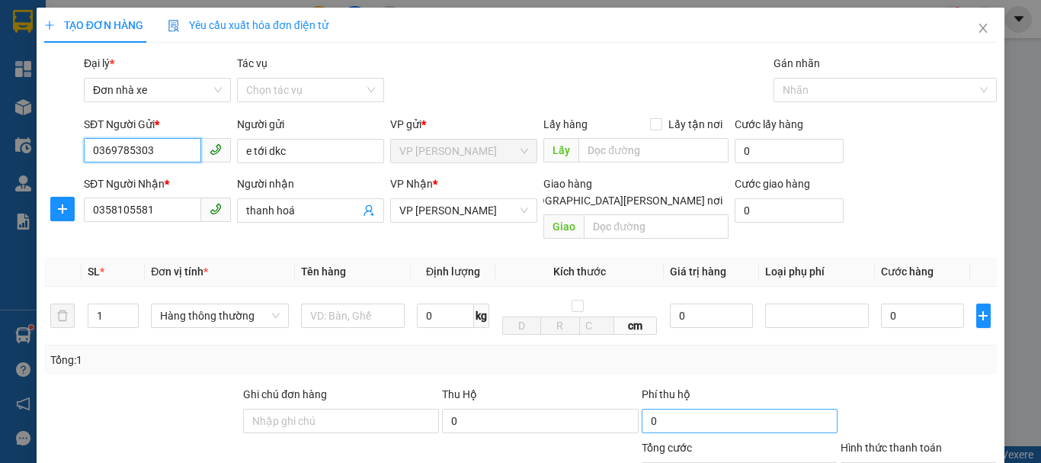
type input "0369785303"
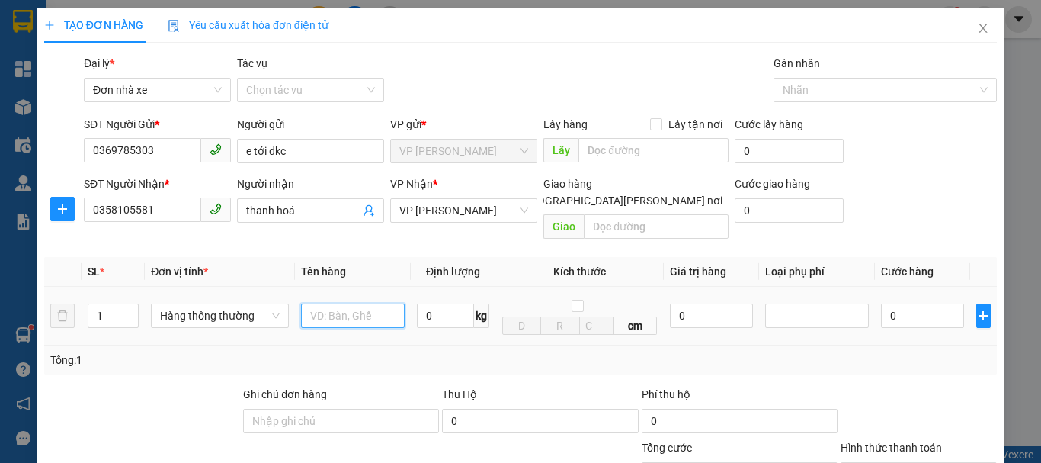
click at [349, 303] on input "text" at bounding box center [353, 315] width 104 height 24
type input "1 caong + 2 catoong đen dính liền"
click at [432, 303] on input "0" at bounding box center [445, 315] width 57 height 24
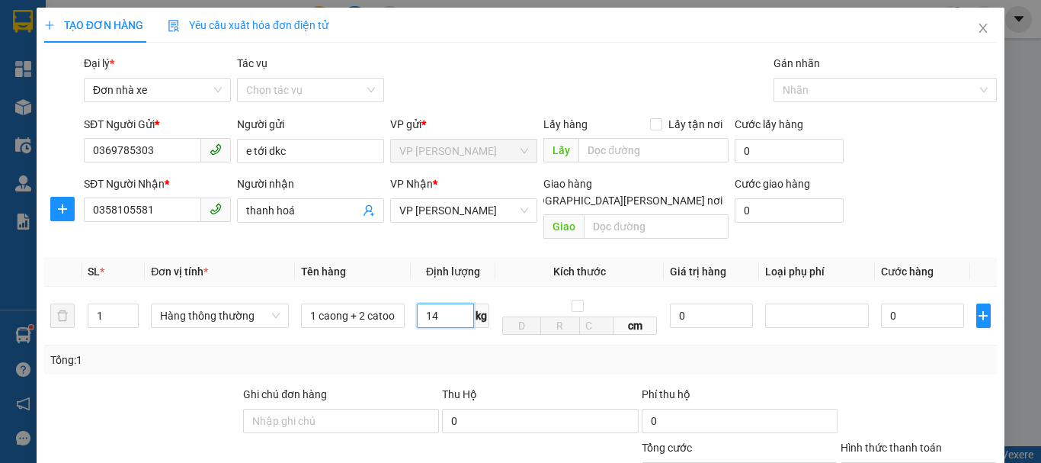
type input "14"
click at [507, 354] on div "Tổng: 1" at bounding box center [520, 359] width 953 height 29
type input "40.000"
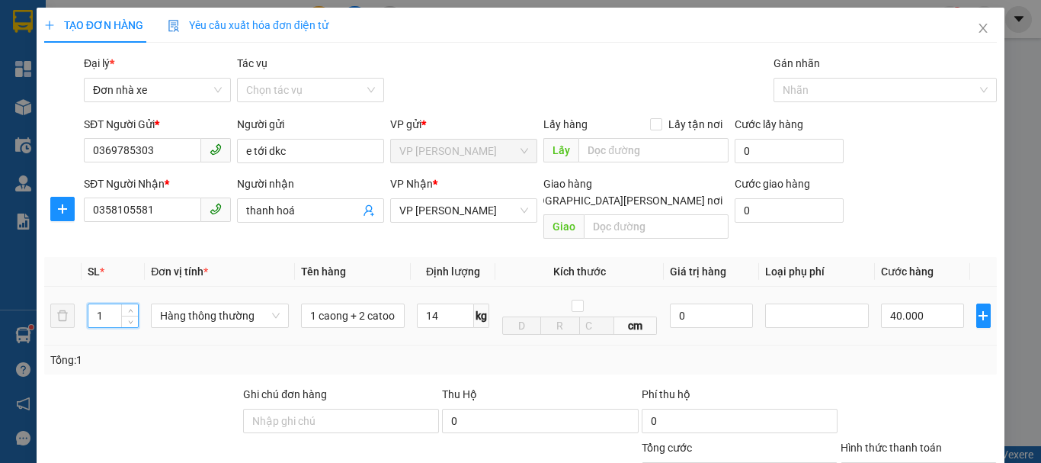
click at [109, 304] on input "1" at bounding box center [113, 315] width 50 height 23
type input "2"
click at [266, 345] on div "Tổng: 2" at bounding box center [520, 359] width 953 height 29
type input "80.000"
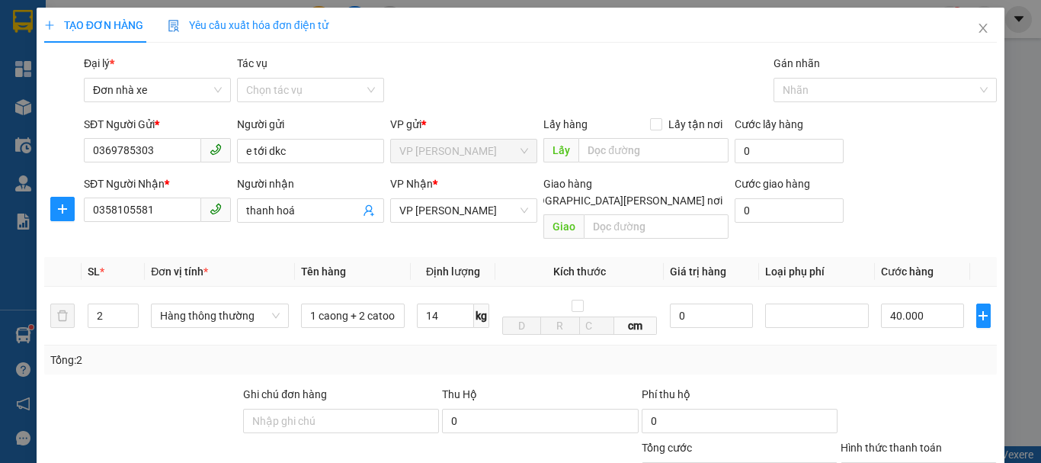
type input "80.000"
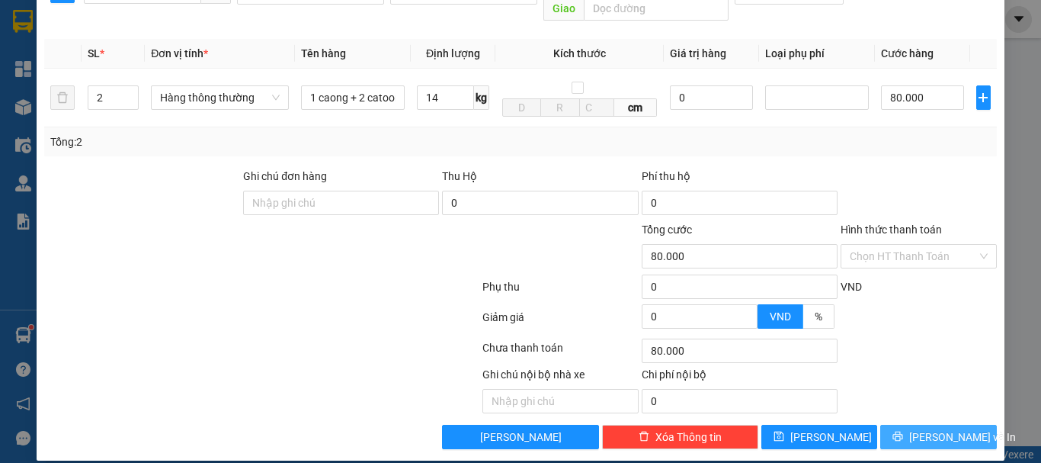
click at [950, 428] on span "[PERSON_NAME] và In" at bounding box center [962, 436] width 107 height 17
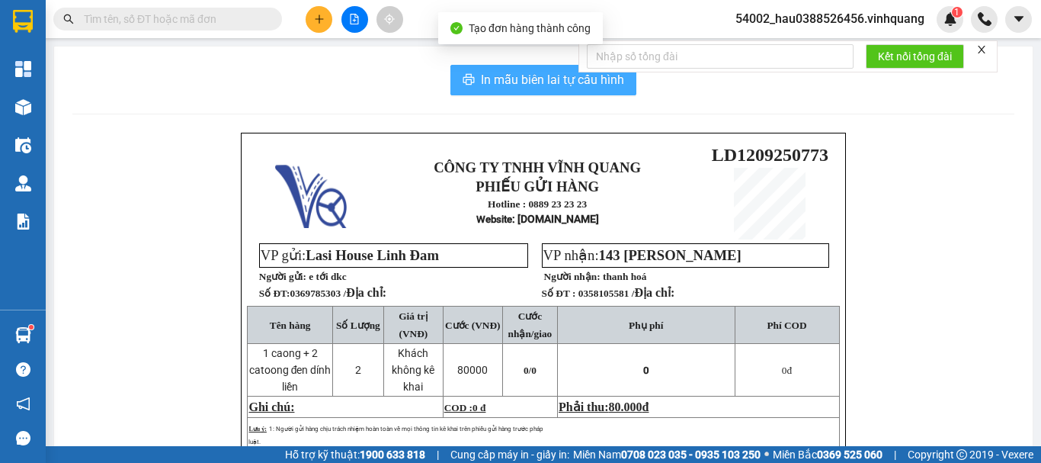
click at [547, 77] on span "In mẫu biên lai tự cấu hình" at bounding box center [552, 79] width 143 height 19
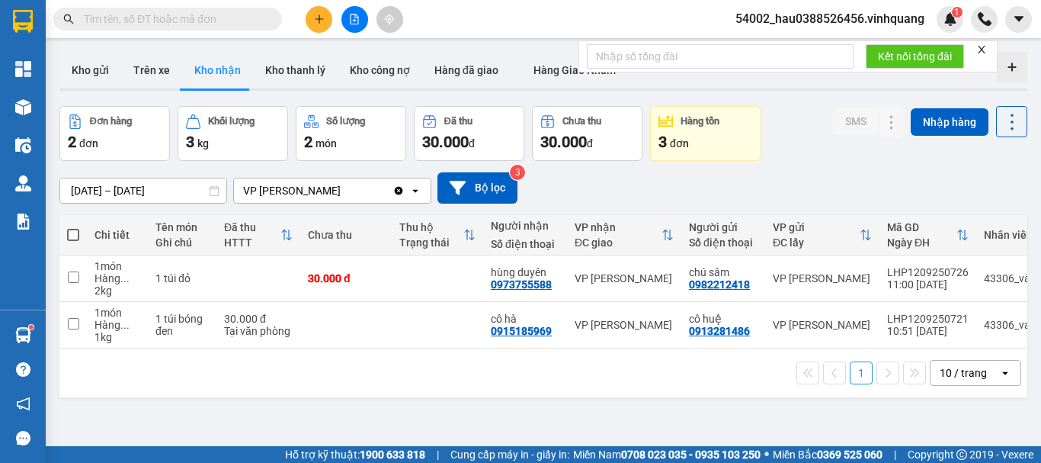
drag, startPoint x: 547, startPoint y: 77, endPoint x: 800, endPoint y: 407, distance: 416.0
click at [139, 69] on button "Trên xe" at bounding box center [151, 70] width 61 height 37
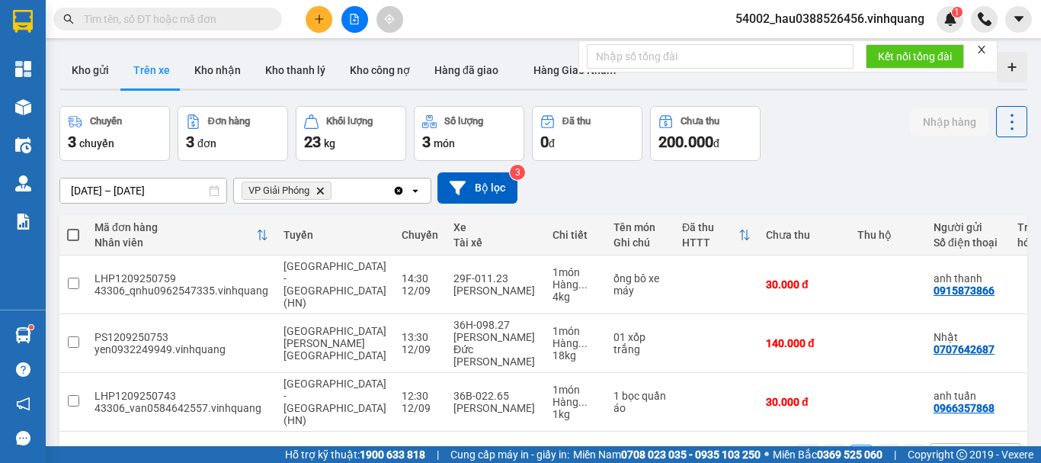
click at [396, 190] on icon "Clear all" at bounding box center [399, 190] width 8 height 8
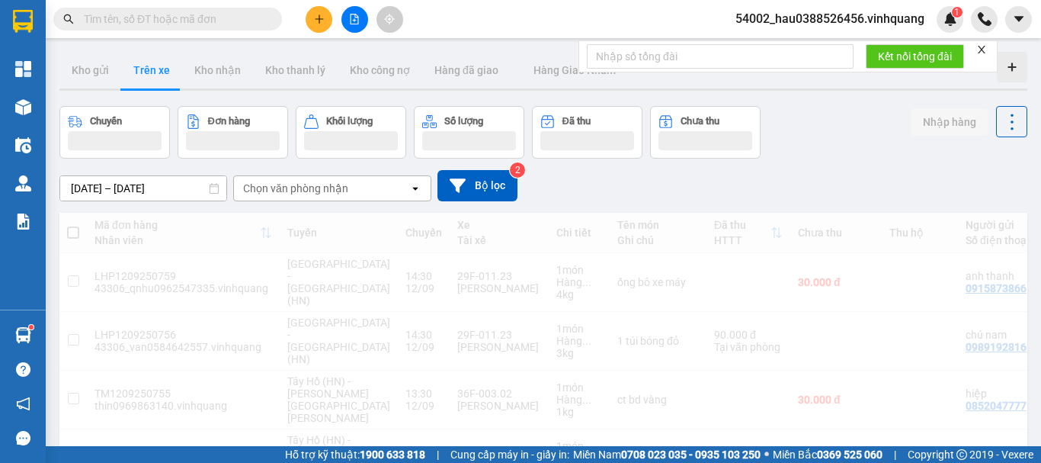
click at [334, 190] on div "Chọn văn phòng nhận" at bounding box center [295, 188] width 105 height 15
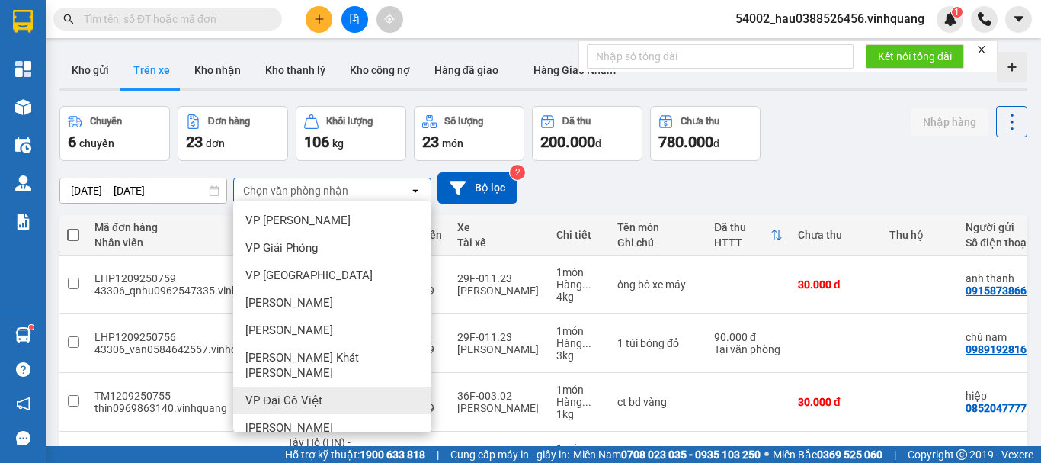
click at [329, 387] on div "VP Đại Cồ Việt" at bounding box center [332, 400] width 198 height 27
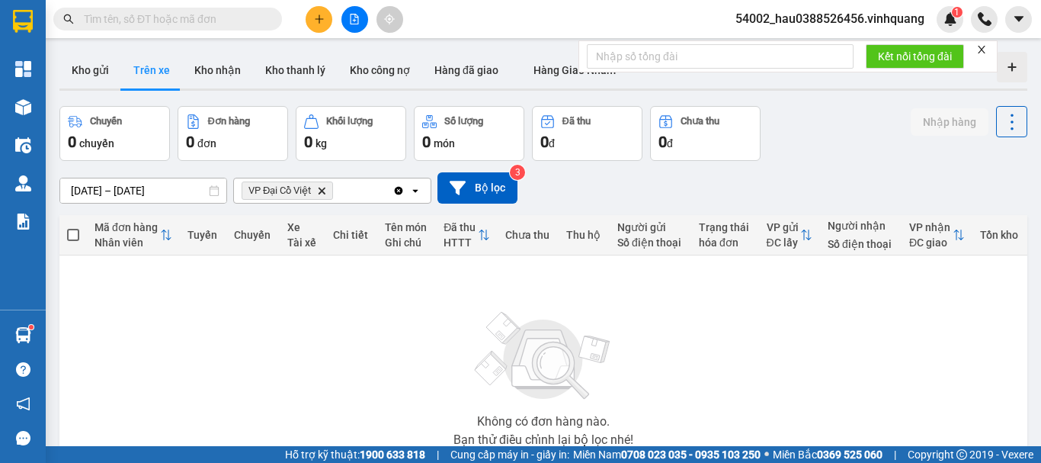
click at [323, 191] on icon "VP Đại Cồ Việt, close by backspace" at bounding box center [322, 190] width 7 height 7
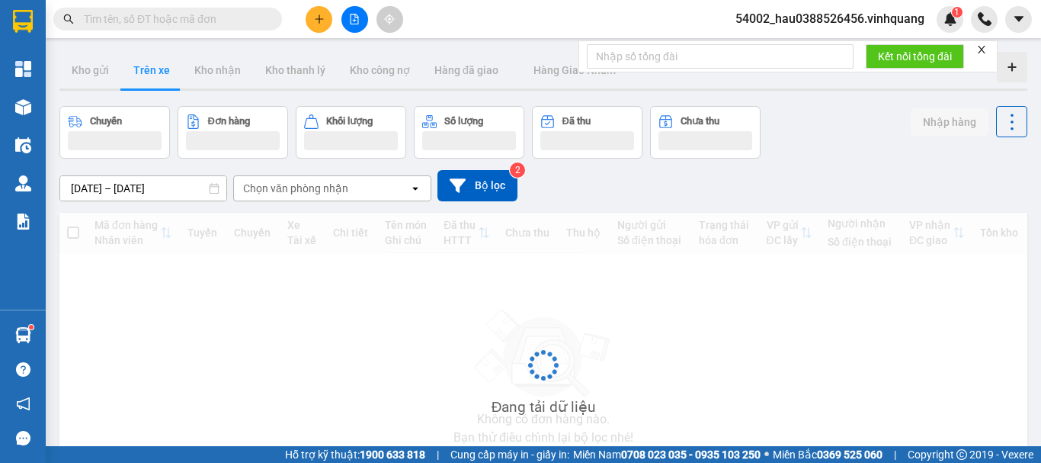
click at [328, 191] on div "Chọn văn phòng nhận" at bounding box center [295, 188] width 105 height 15
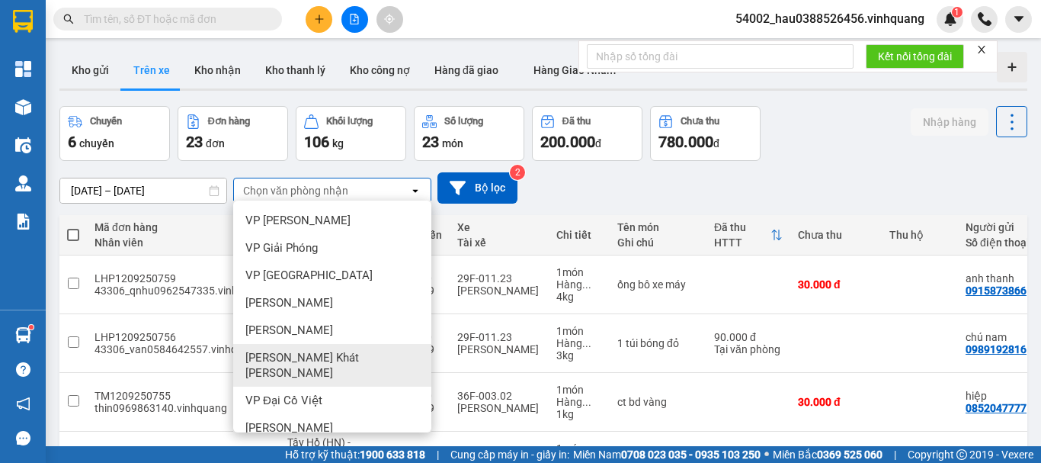
click at [322, 363] on span "[PERSON_NAME] Khát [PERSON_NAME]" at bounding box center [335, 365] width 180 height 30
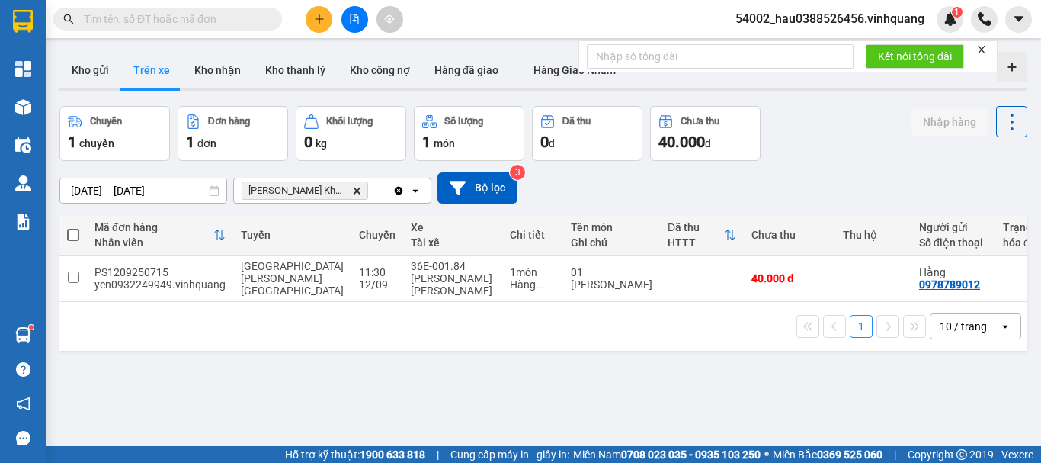
click at [347, 191] on span "[PERSON_NAME] Khát [PERSON_NAME] Delete" at bounding box center [305, 190] width 127 height 18
click at [354, 188] on icon "VP Trần Khát Chân, close by backspace" at bounding box center [357, 190] width 7 height 7
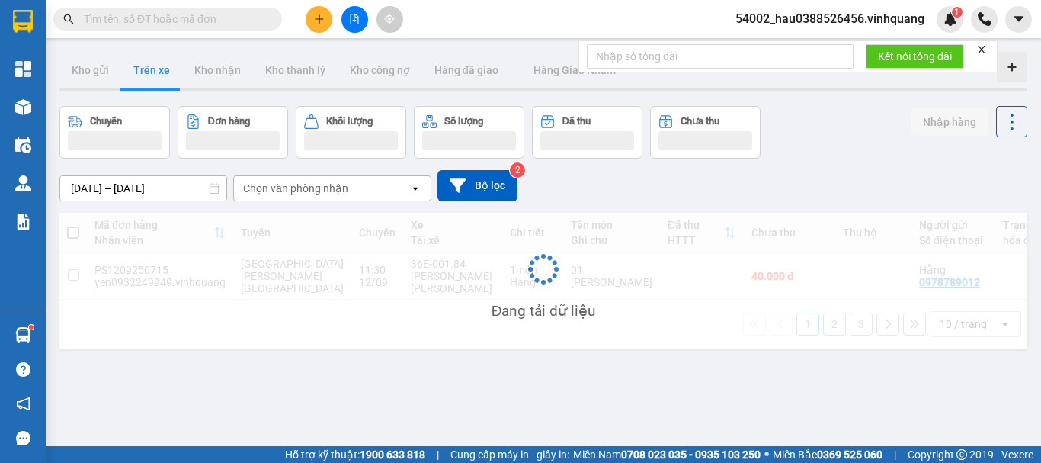
click at [310, 188] on div "Chọn văn phòng nhận" at bounding box center [295, 188] width 105 height 15
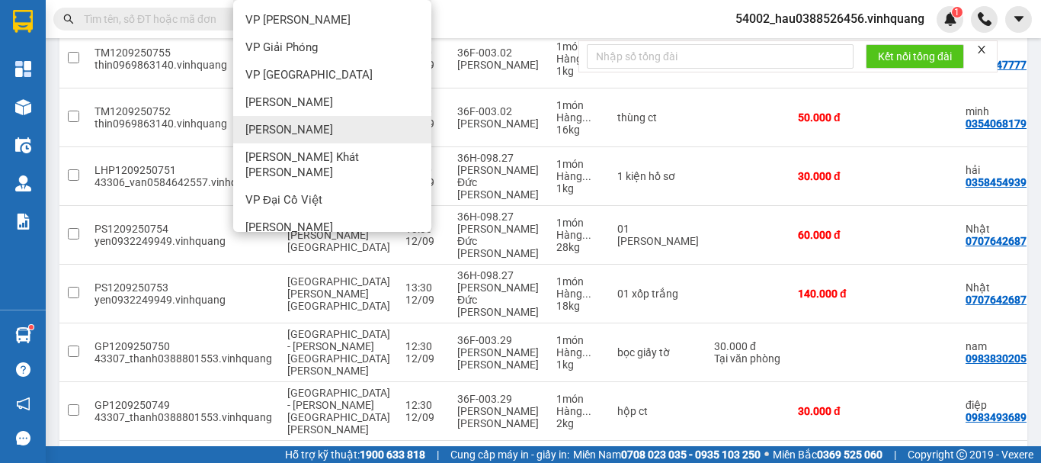
click at [320, 127] on span "[PERSON_NAME]" at bounding box center [289, 129] width 88 height 15
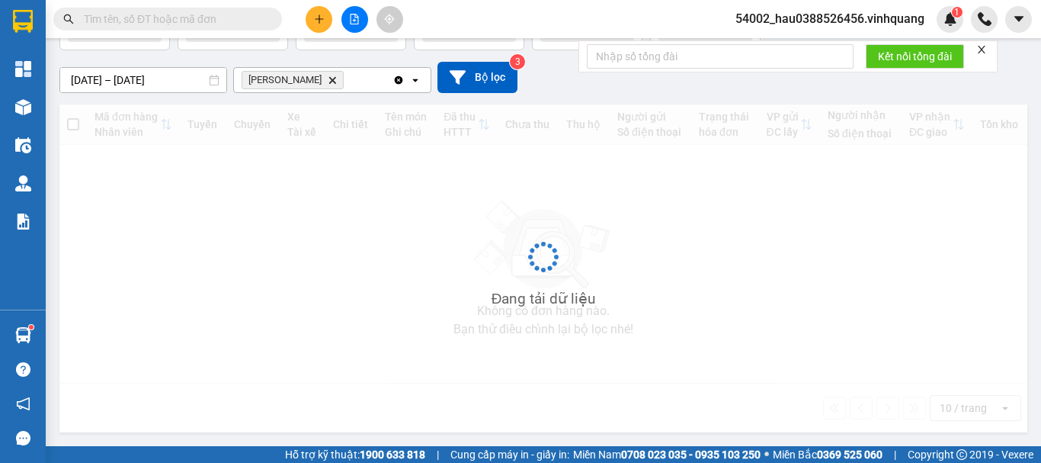
scroll to position [111, 0]
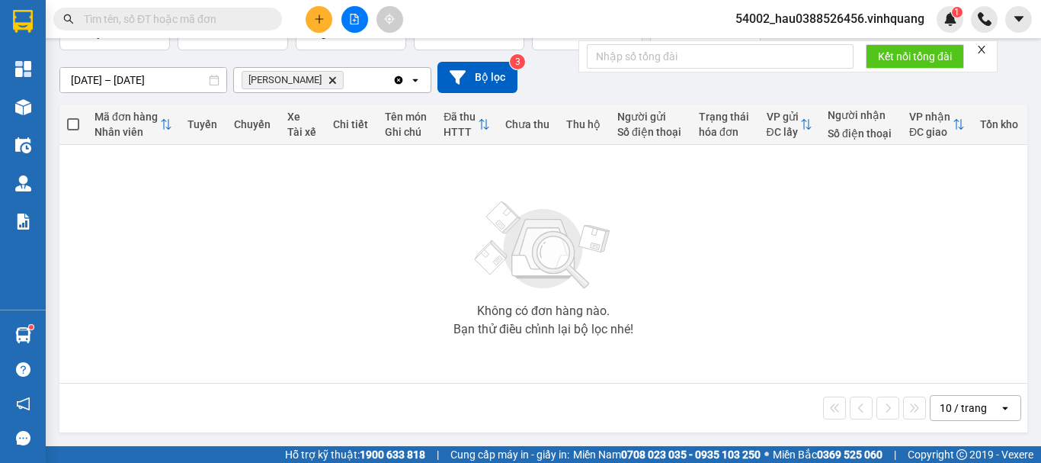
click at [336, 80] on icon "VP Nguyễn Văn Cừ, close by backspace" at bounding box center [332, 79] width 7 height 7
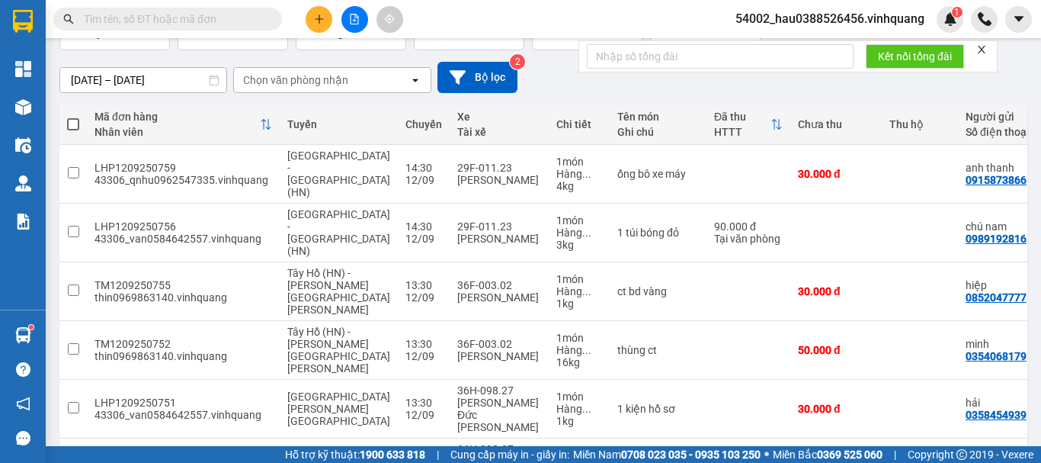
scroll to position [0, 0]
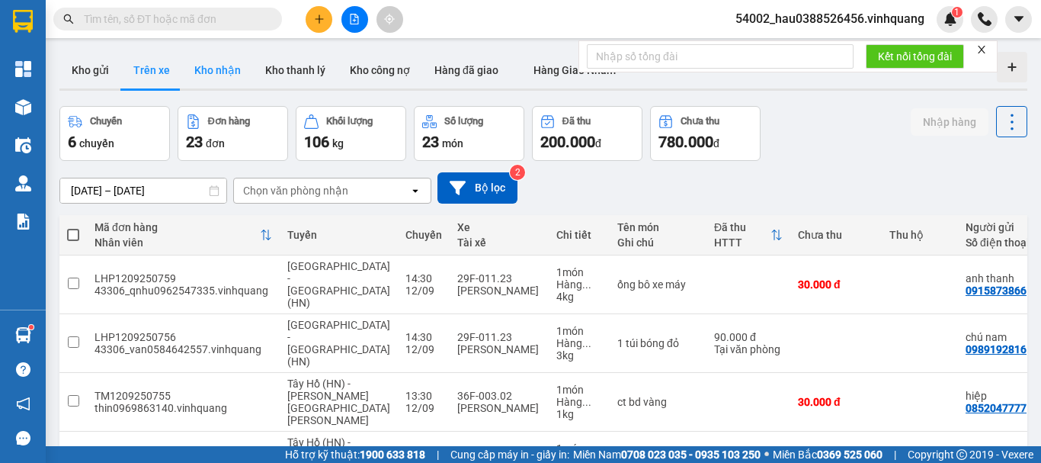
click at [211, 74] on button "Kho nhận" at bounding box center [217, 70] width 71 height 37
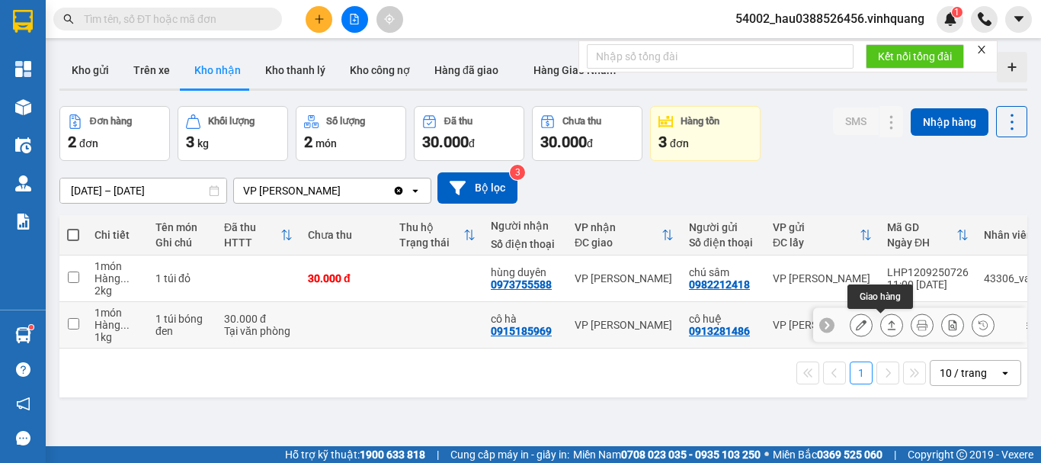
click at [881, 327] on button at bounding box center [891, 325] width 21 height 27
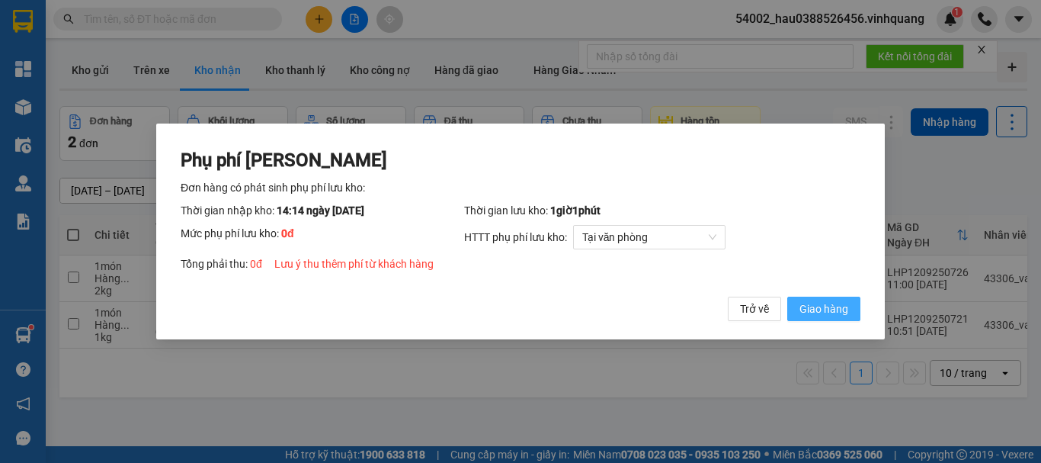
click at [809, 307] on span "Giao hàng" at bounding box center [824, 308] width 49 height 17
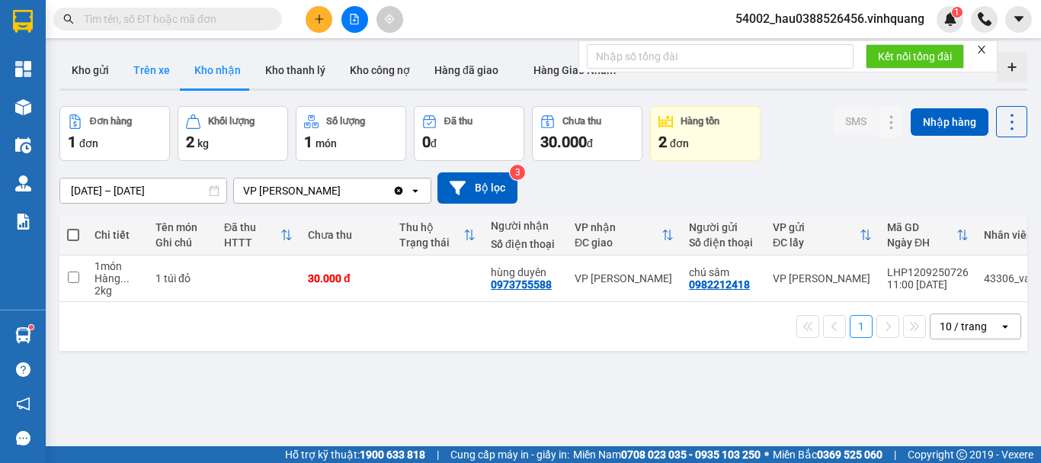
click at [149, 73] on button "Trên xe" at bounding box center [151, 70] width 61 height 37
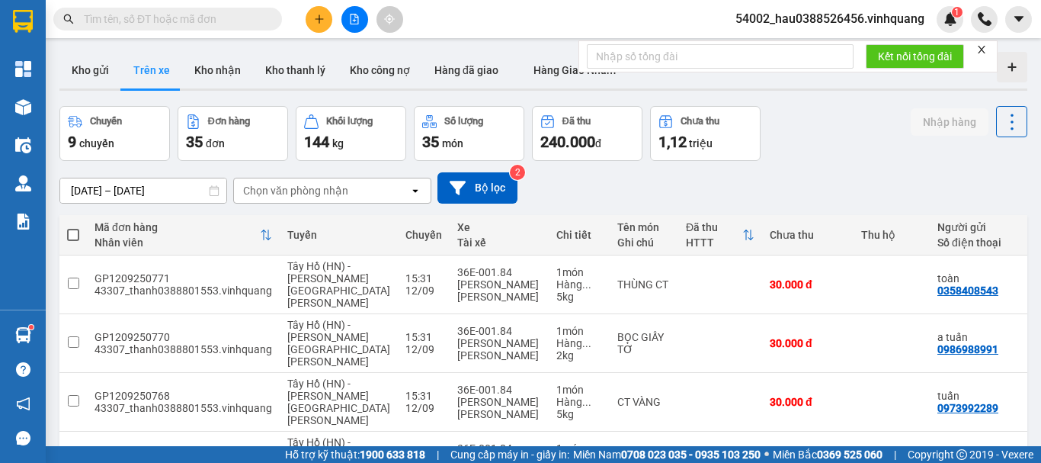
click at [293, 190] on div "Chọn văn phòng nhận" at bounding box center [295, 190] width 105 height 15
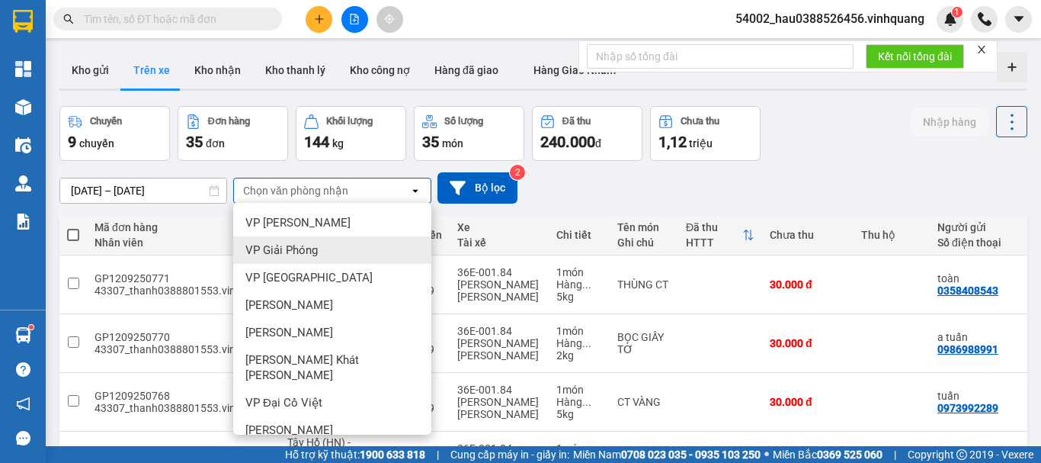
click at [300, 258] on div "VP Giải Phóng" at bounding box center [332, 249] width 198 height 27
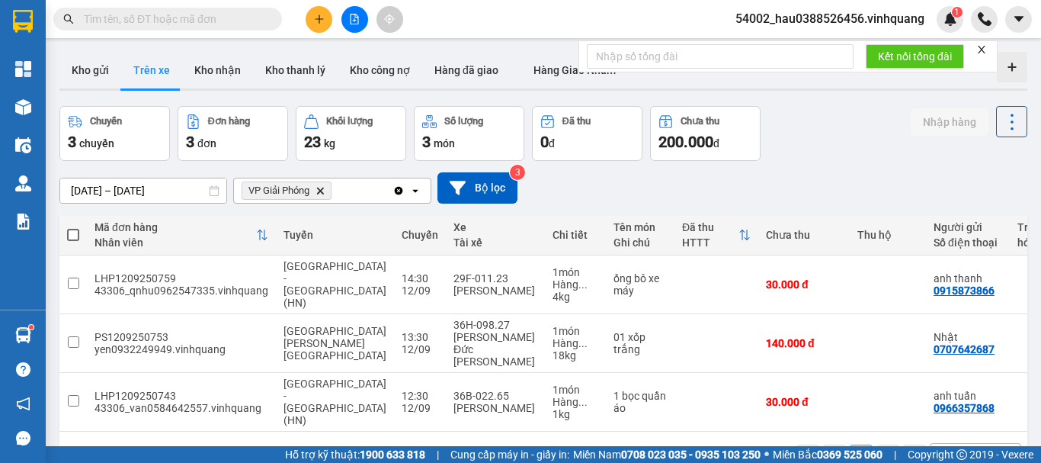
click at [320, 188] on icon "VP Giải Phóng, close by backspace" at bounding box center [320, 190] width 7 height 7
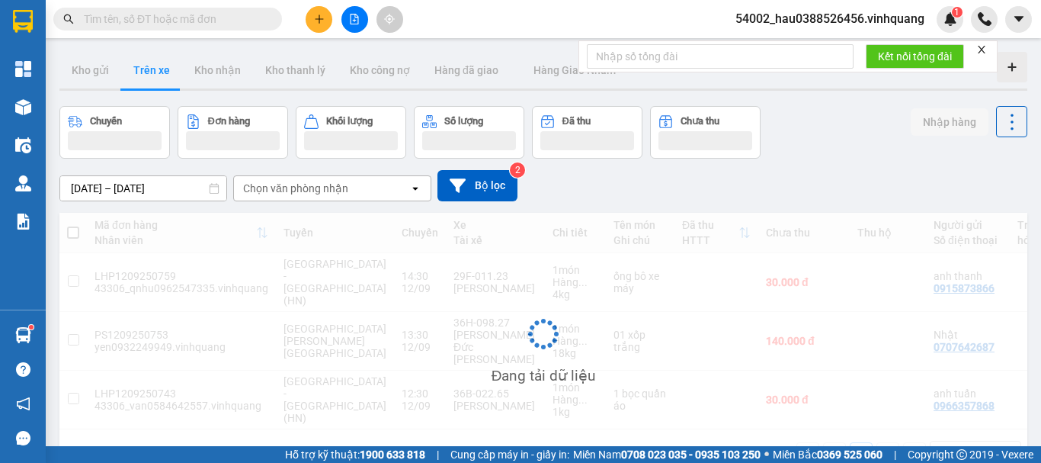
click at [320, 190] on div "Chọn văn phòng nhận" at bounding box center [295, 188] width 105 height 15
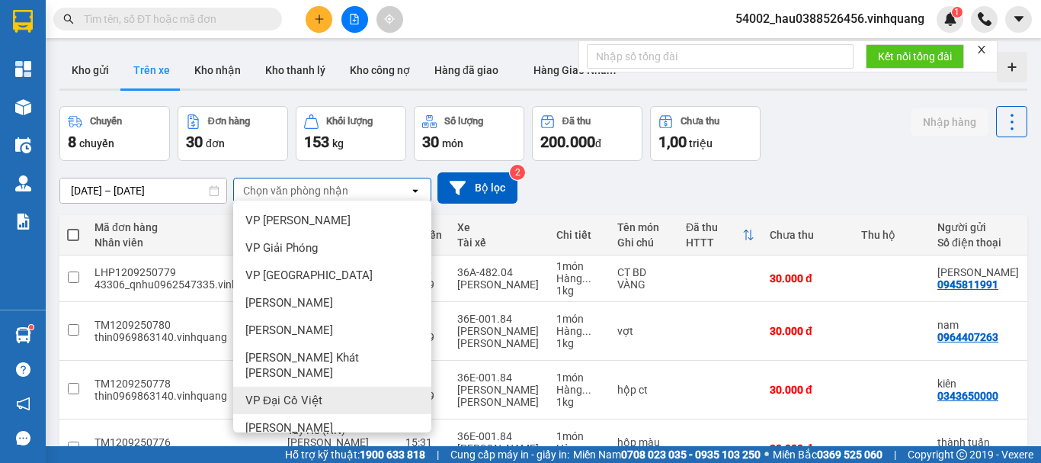
scroll to position [110, 0]
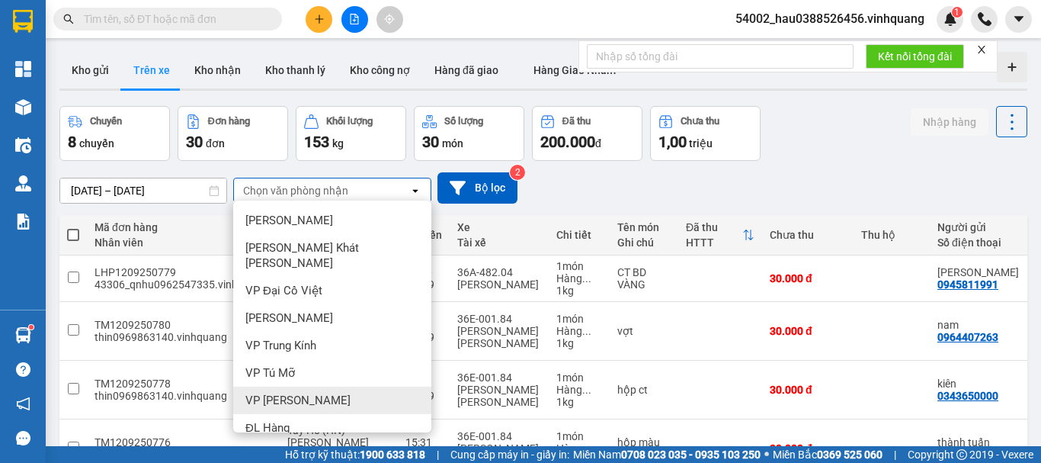
click at [308, 393] on span "VP [PERSON_NAME]" at bounding box center [297, 400] width 105 height 15
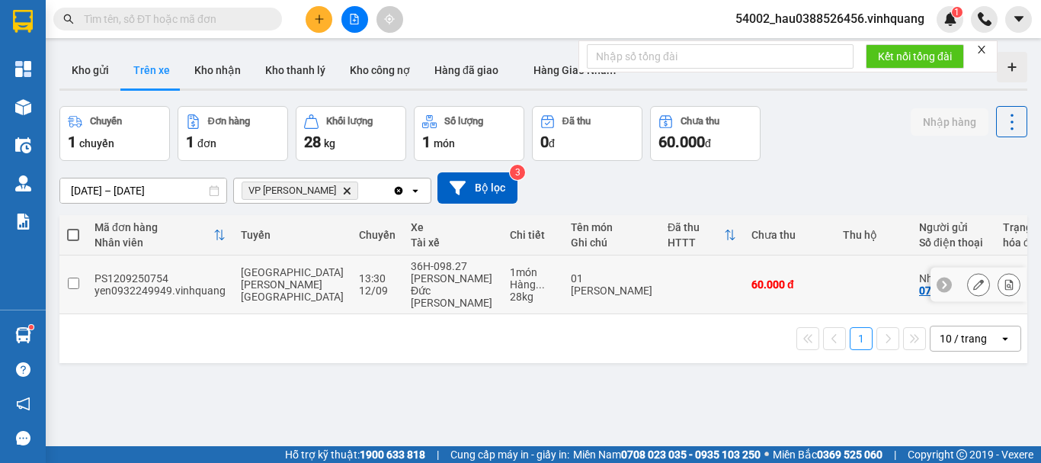
drag, startPoint x: 78, startPoint y: 274, endPoint x: 114, endPoint y: 275, distance: 35.9
click at [78, 277] on input "checkbox" at bounding box center [73, 282] width 11 height 11
checkbox input "true"
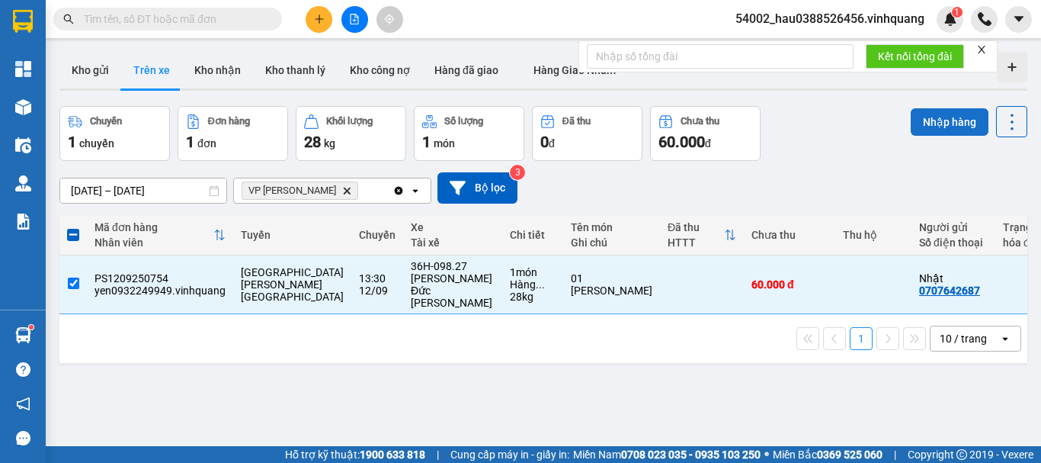
click at [927, 126] on button "Nhập hàng" at bounding box center [950, 121] width 78 height 27
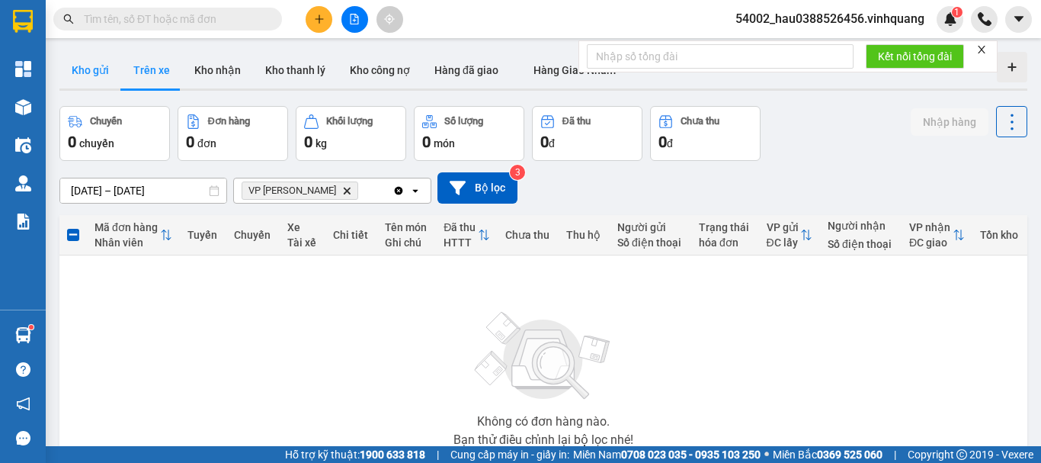
click at [72, 73] on button "Kho gửi" at bounding box center [90, 70] width 62 height 37
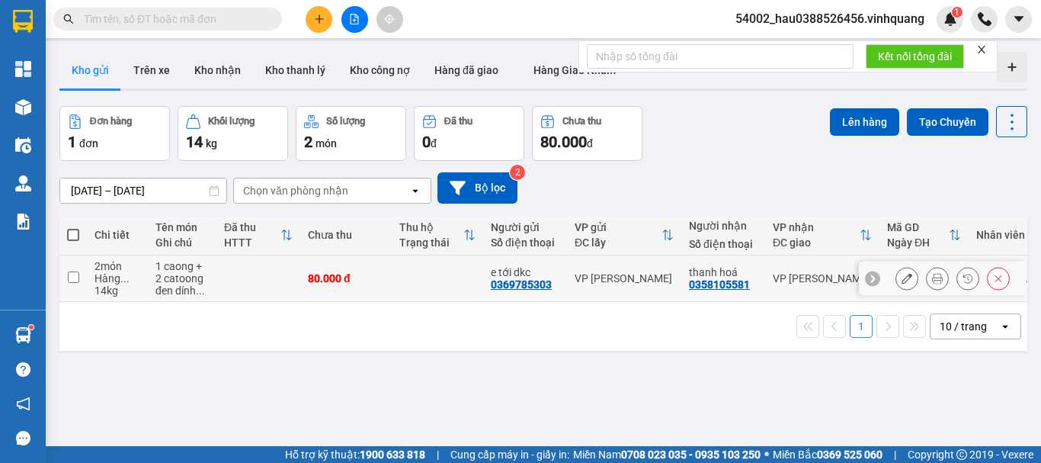
click at [70, 276] on input "checkbox" at bounding box center [73, 276] width 11 height 11
checkbox input "true"
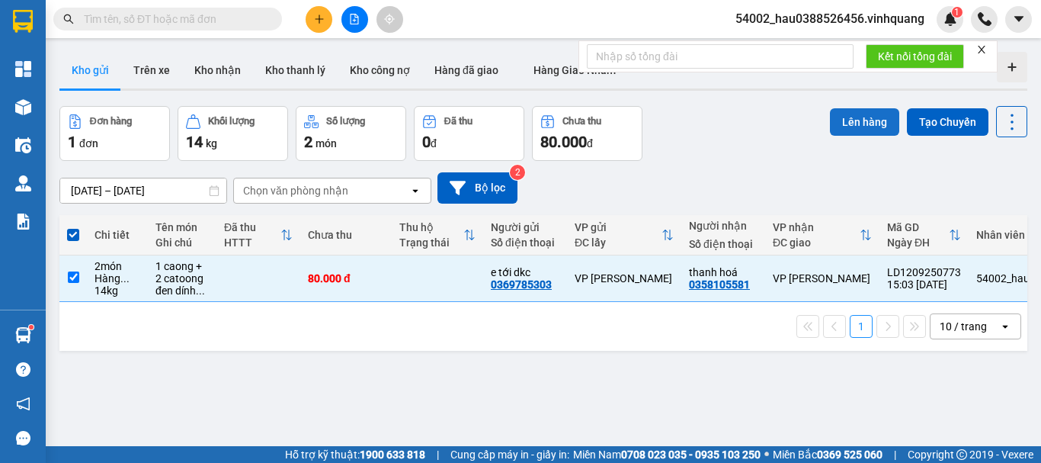
click at [855, 123] on button "Lên hàng" at bounding box center [864, 121] width 69 height 27
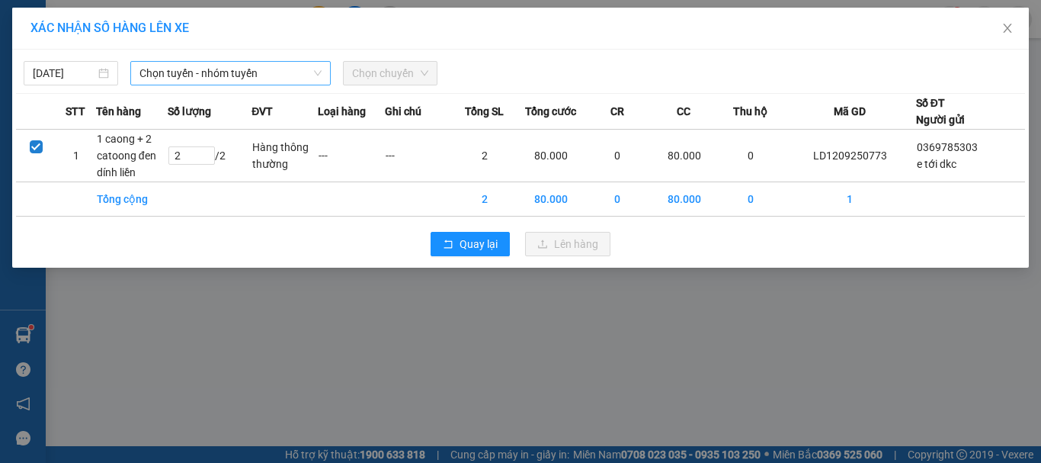
click at [181, 74] on span "Chọn tuyến - nhóm tuyến" at bounding box center [231, 73] width 182 height 23
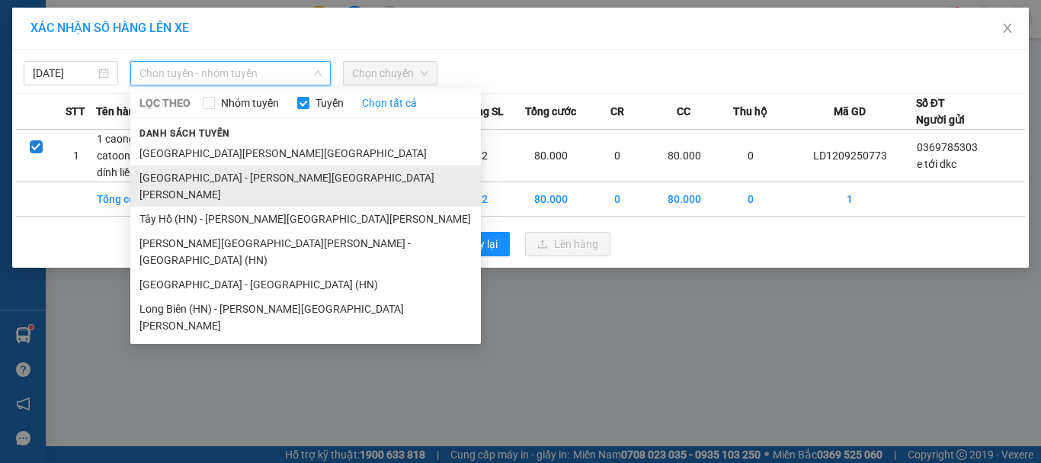
click at [206, 178] on li "[GEOGRAPHIC_DATA] - [PERSON_NAME][GEOGRAPHIC_DATA][PERSON_NAME]" at bounding box center [305, 185] width 351 height 41
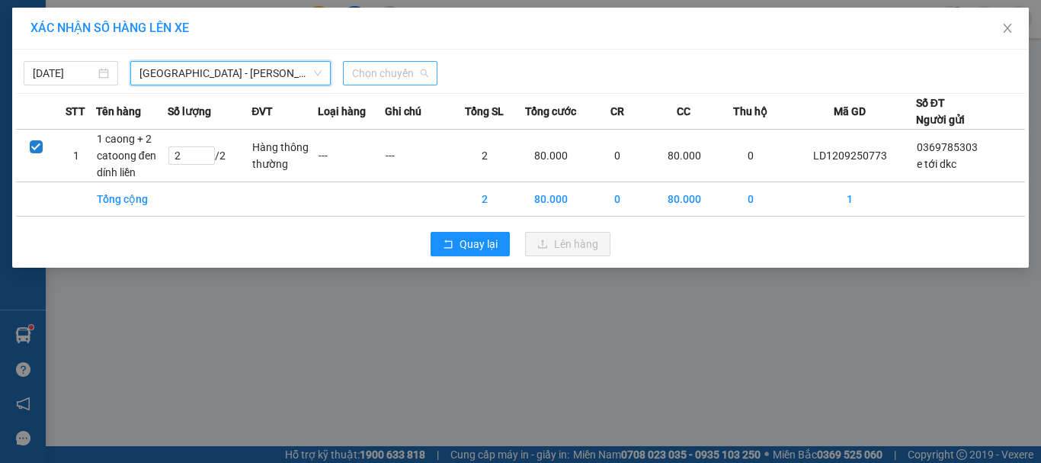
click at [386, 75] on span "Chọn chuyến" at bounding box center [390, 73] width 76 height 23
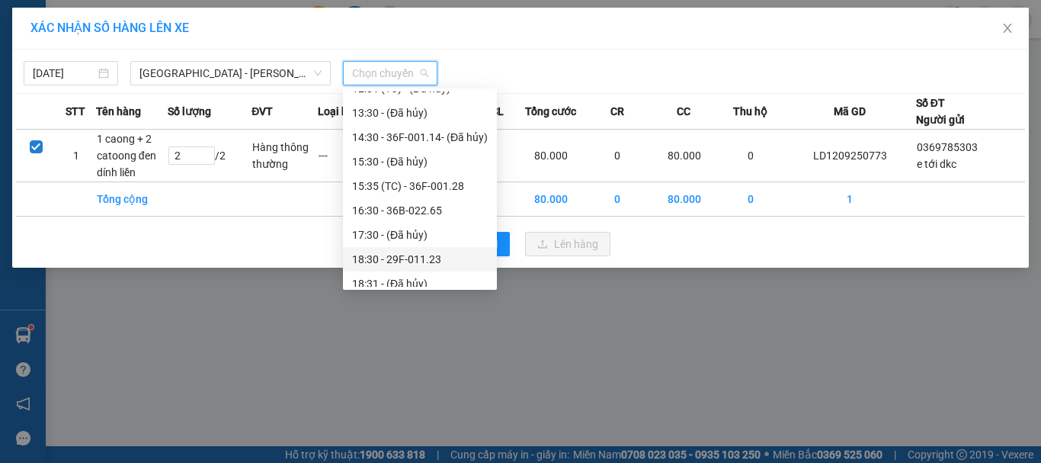
scroll to position [233, 0]
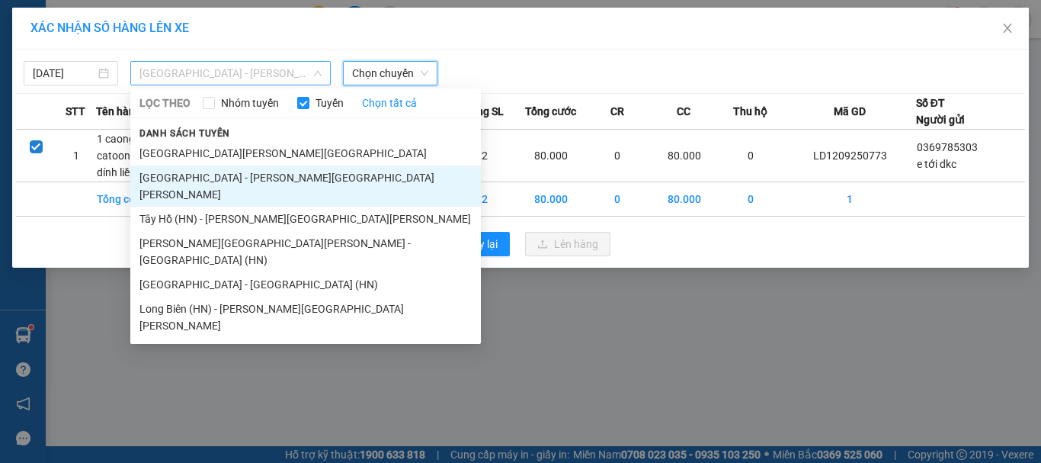
click at [263, 71] on span "[GEOGRAPHIC_DATA] - [PERSON_NAME][GEOGRAPHIC_DATA][PERSON_NAME]" at bounding box center [231, 73] width 182 height 23
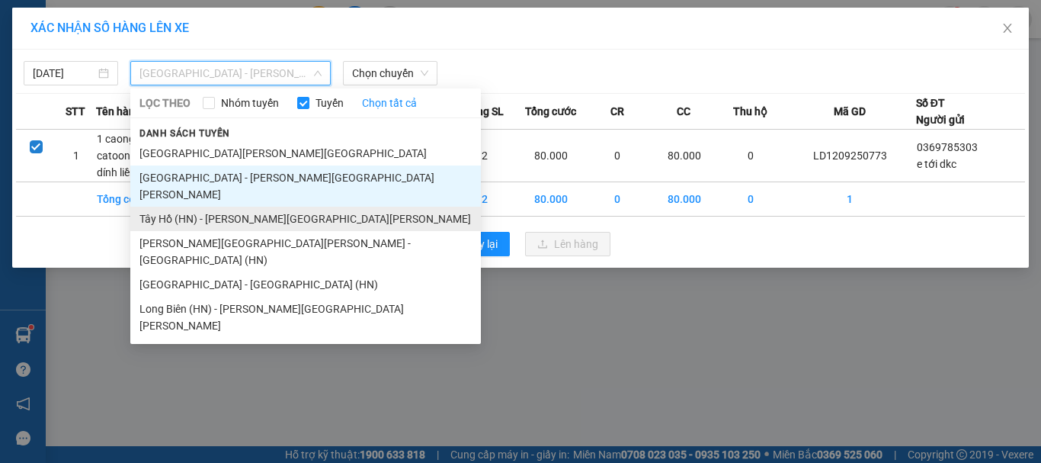
click at [237, 207] on li "Tây Hồ (HN) - [PERSON_NAME][GEOGRAPHIC_DATA][PERSON_NAME]" at bounding box center [305, 219] width 351 height 24
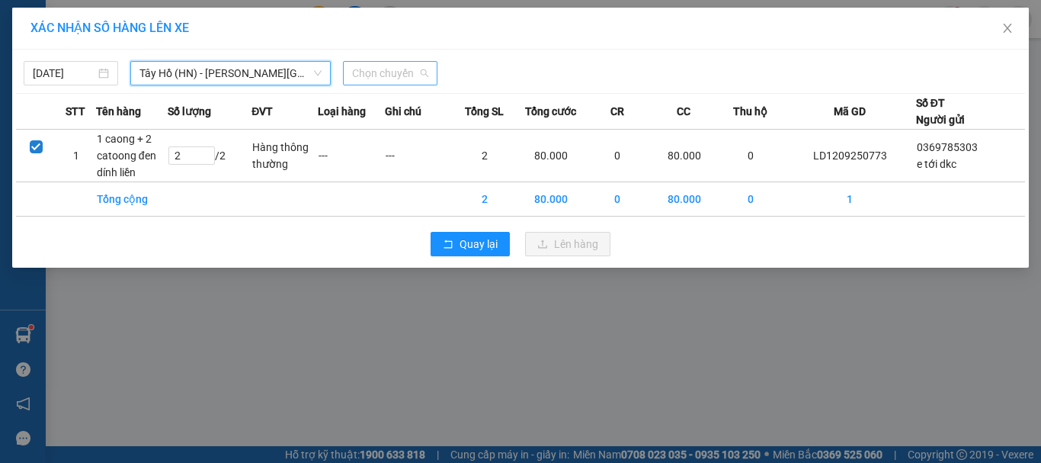
click at [359, 81] on span "Chọn chuyến" at bounding box center [390, 73] width 76 height 23
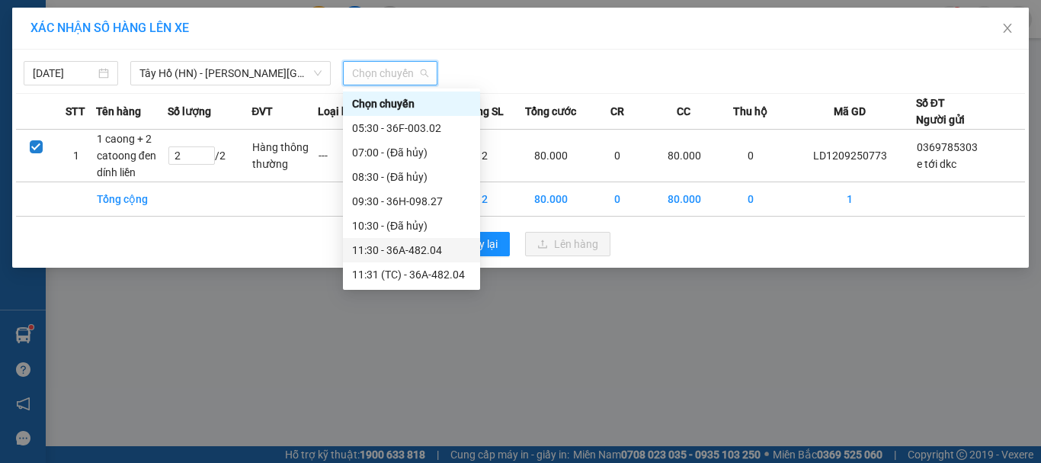
scroll to position [244, 0]
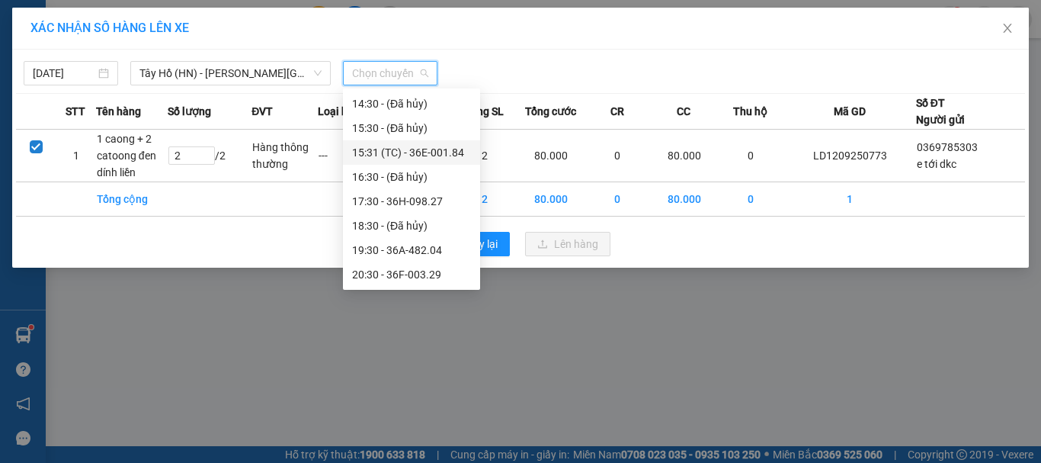
click at [419, 158] on div "15:31 (TC) - 36E-001.84" at bounding box center [411, 152] width 119 height 17
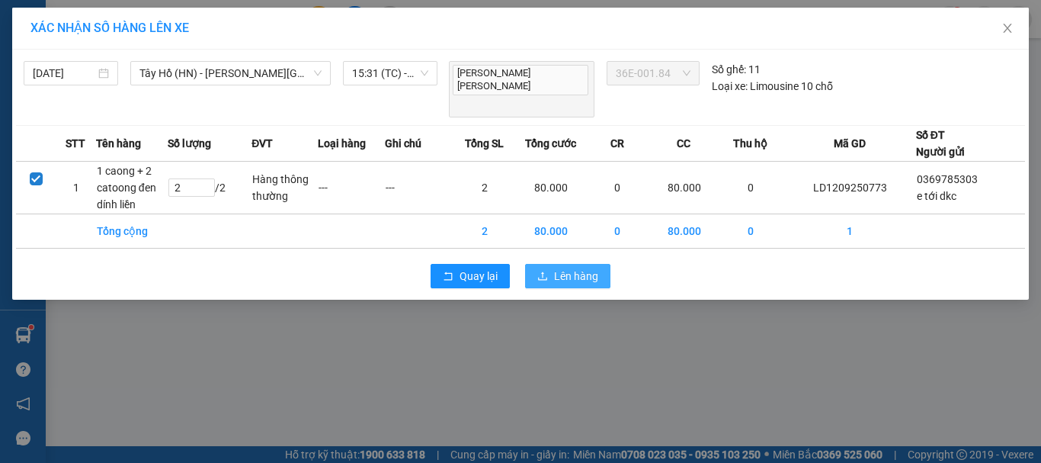
click at [592, 268] on span "Lên hàng" at bounding box center [576, 276] width 44 height 17
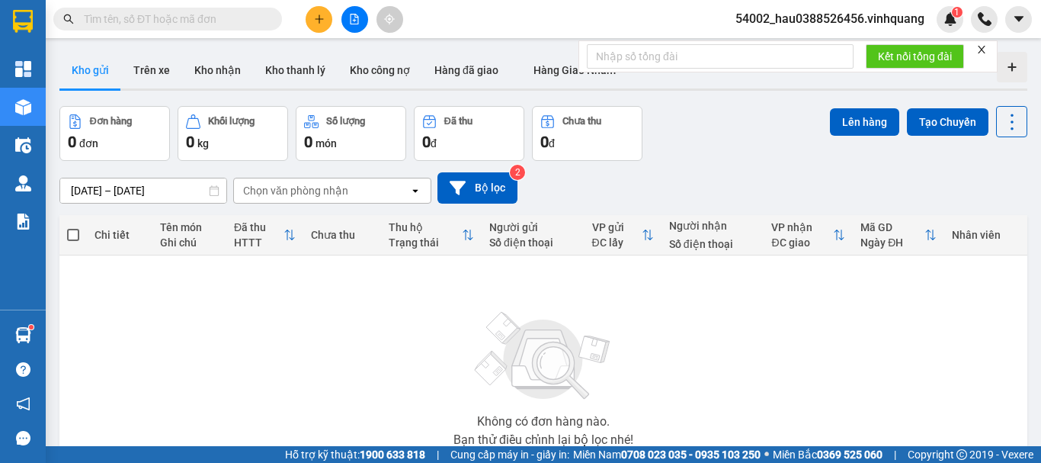
click at [168, 16] on input "text" at bounding box center [174, 19] width 180 height 17
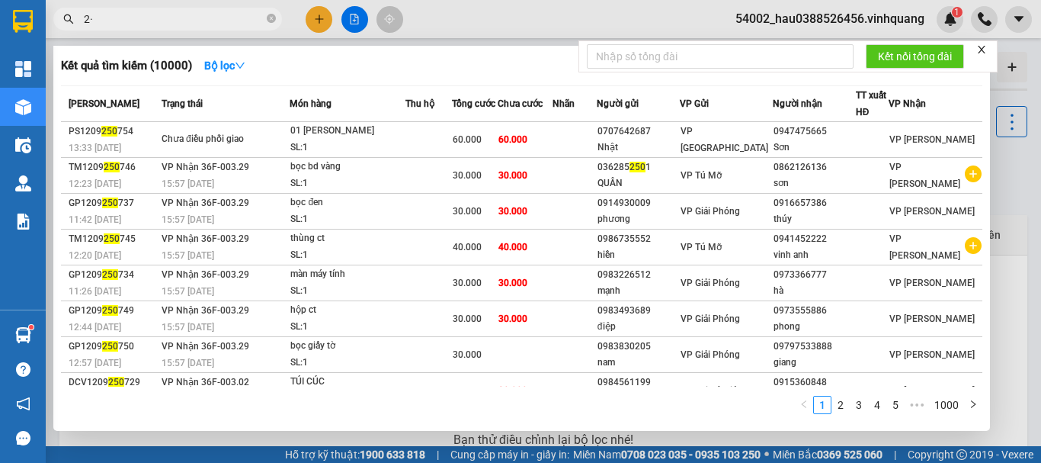
type input "2"
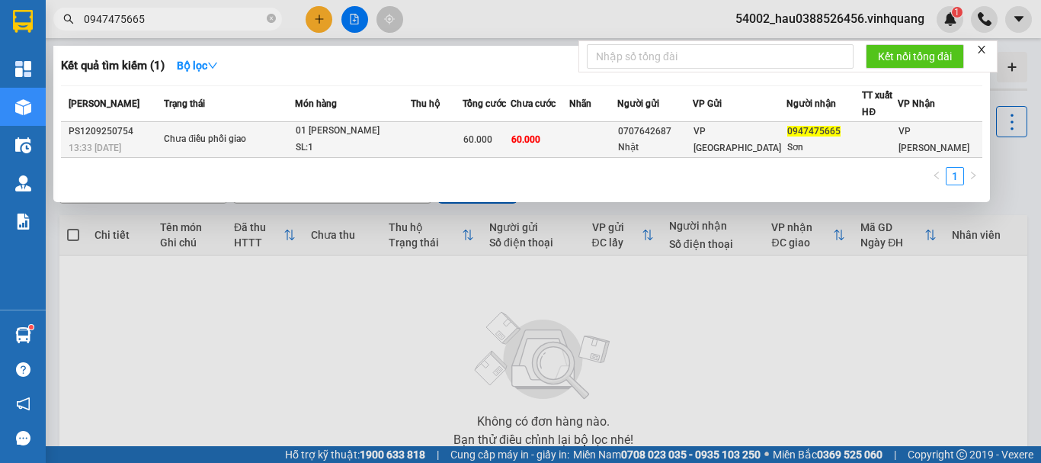
type input "0947475665"
click at [133, 132] on div "PS1209250754" at bounding box center [114, 132] width 91 height 16
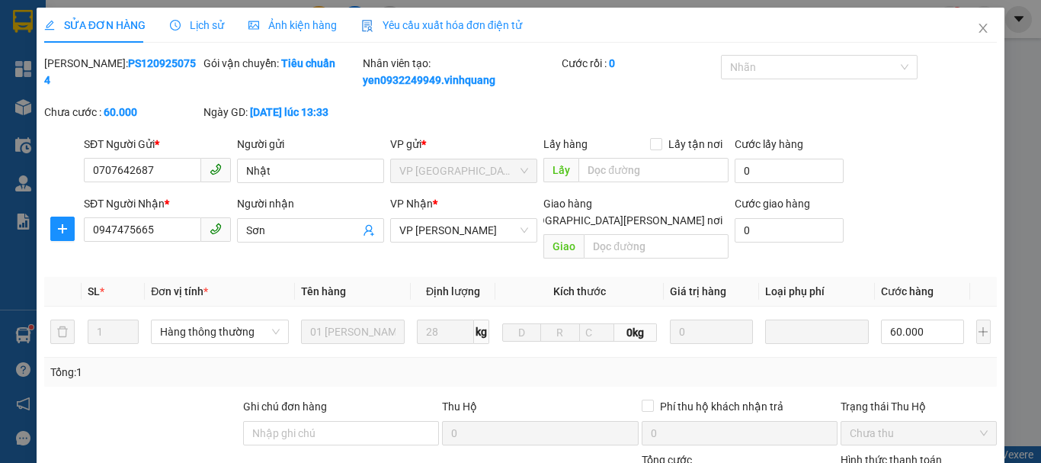
click at [207, 21] on span "Lịch sử" at bounding box center [197, 25] width 54 height 12
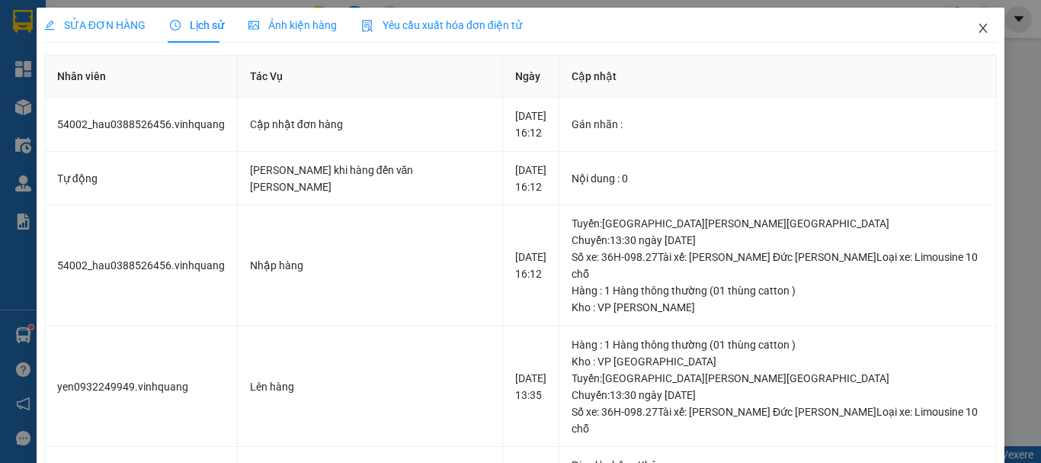
click at [977, 27] on icon "close" at bounding box center [983, 28] width 12 height 12
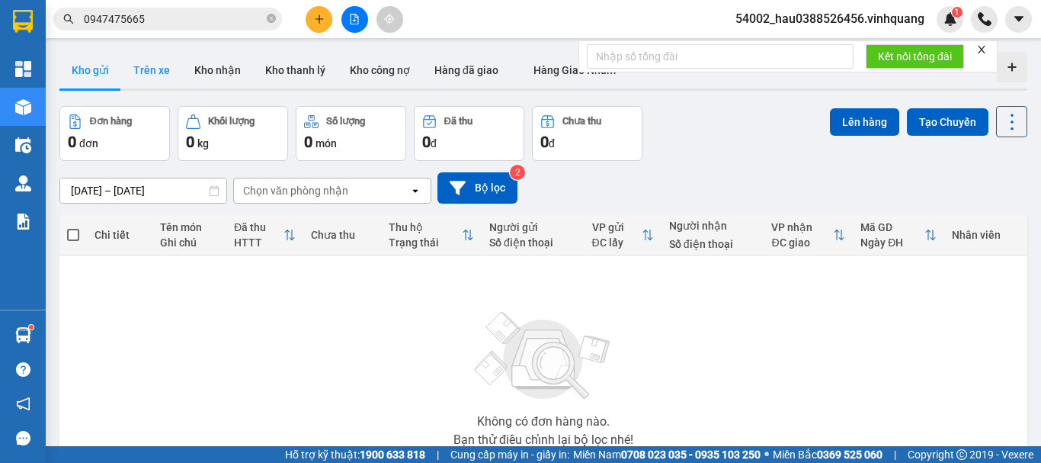
click at [149, 73] on button "Trên xe" at bounding box center [151, 70] width 61 height 37
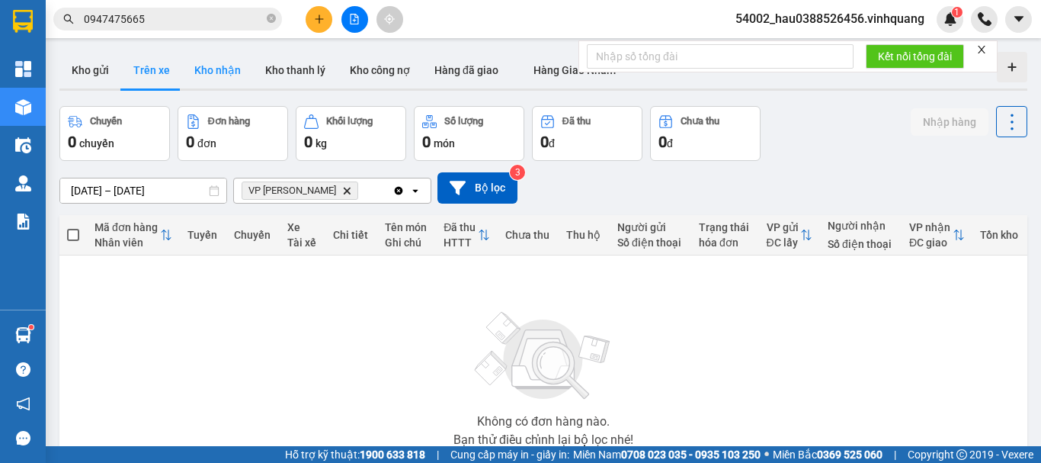
click at [219, 74] on button "Kho nhận" at bounding box center [217, 70] width 71 height 37
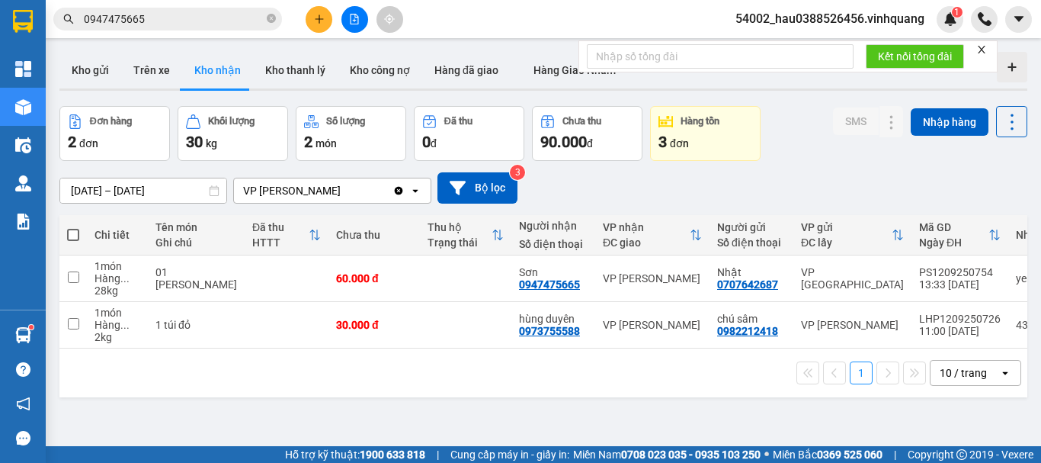
scroll to position [0, 131]
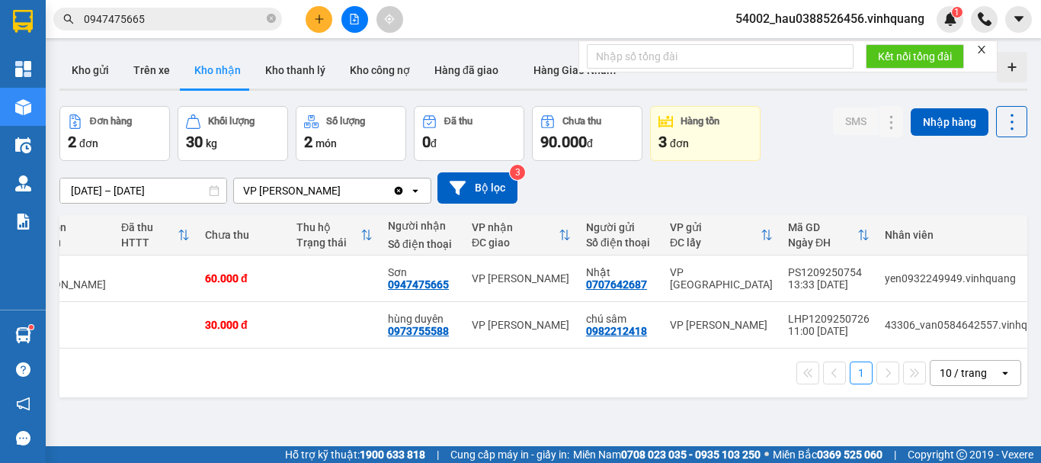
drag, startPoint x: 897, startPoint y: 355, endPoint x: 852, endPoint y: 360, distance: 45.2
click at [852, 360] on div "1 10 / trang open" at bounding box center [543, 372] width 968 height 49
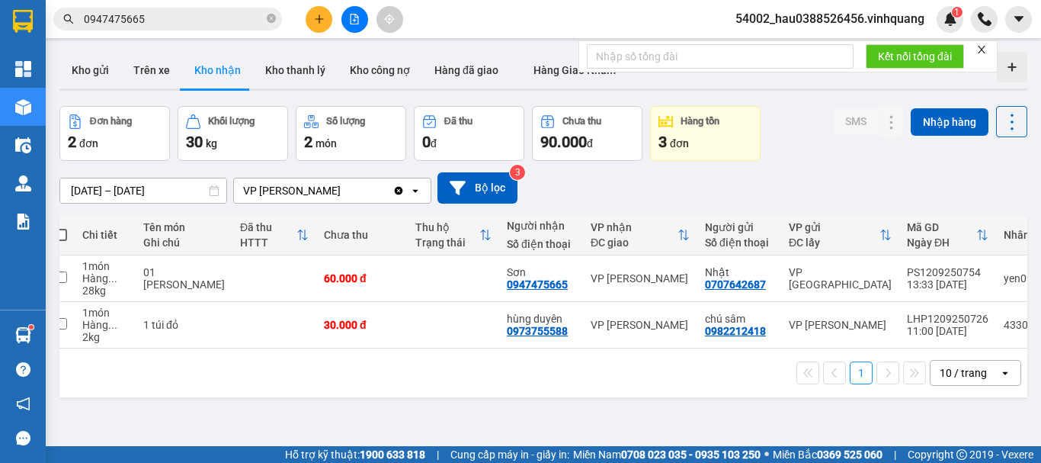
scroll to position [0, 0]
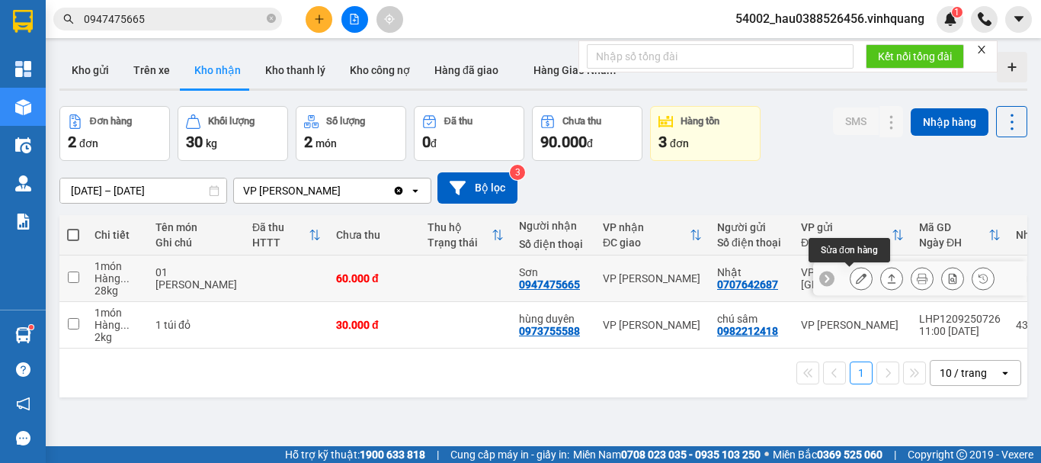
click at [856, 275] on icon at bounding box center [861, 278] width 11 height 11
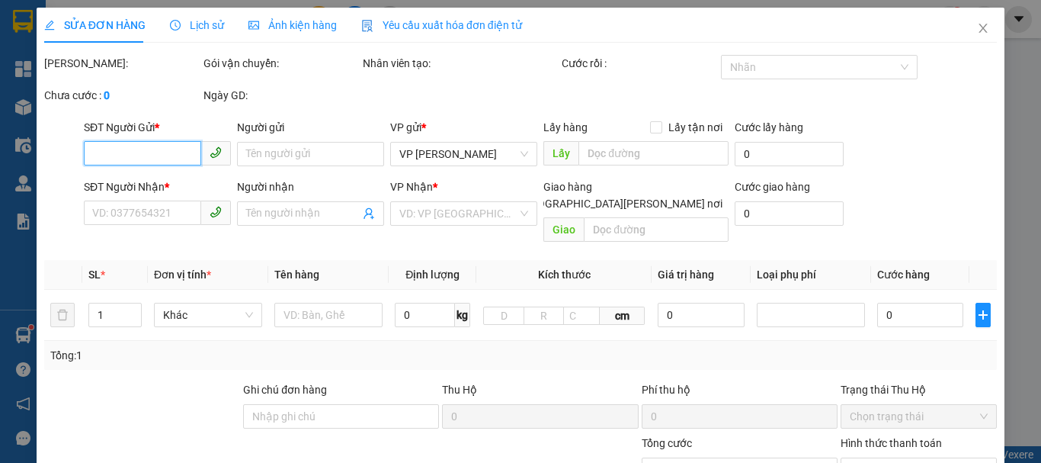
type input "0707642687"
type input "Nhật"
type input "0947475665"
type input "Sơn"
type input "60.000"
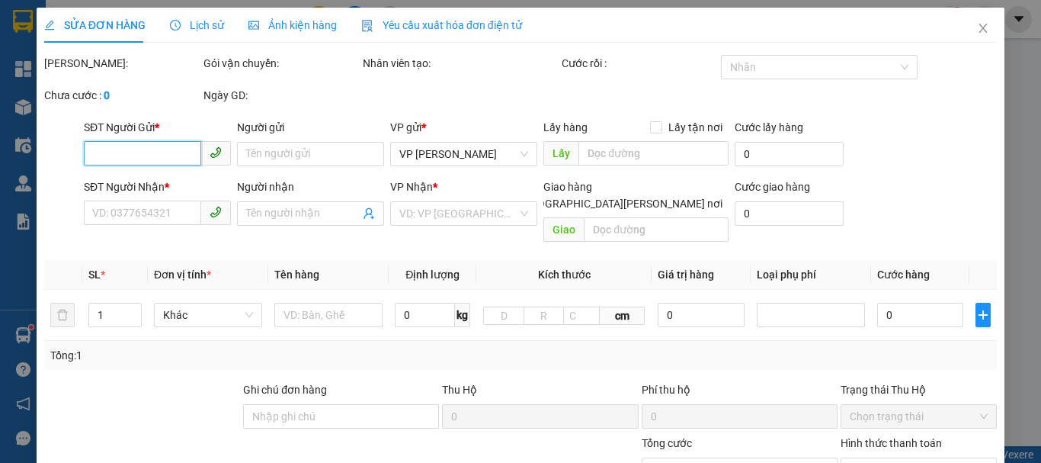
type input "60.000"
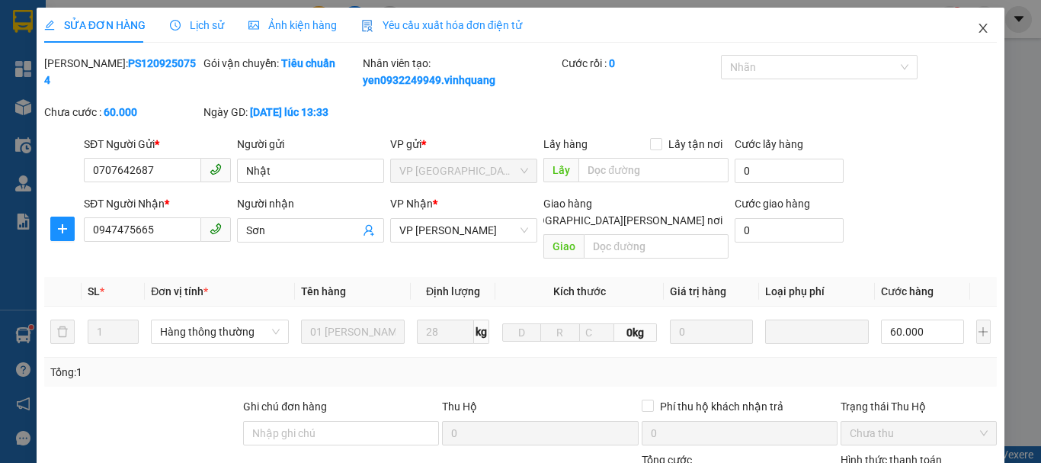
click at [977, 32] on icon "close" at bounding box center [983, 28] width 12 height 12
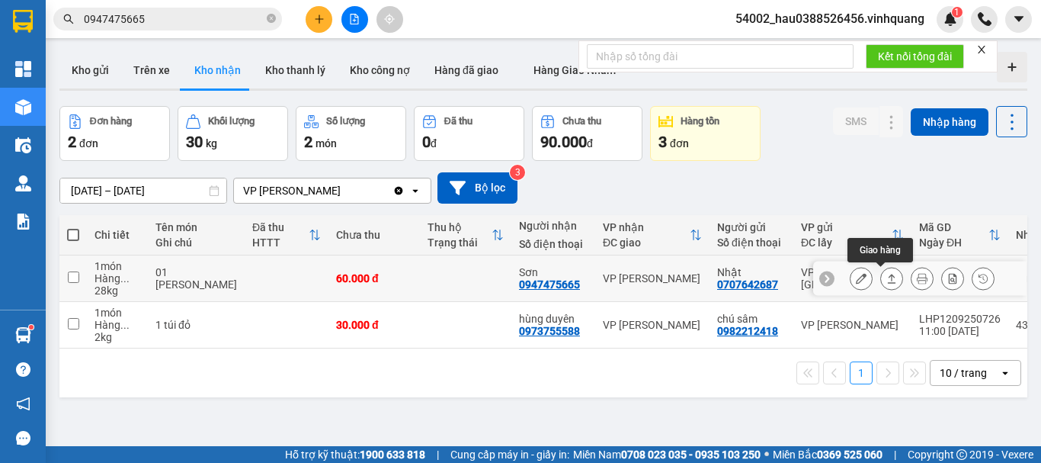
click at [887, 277] on icon at bounding box center [892, 278] width 11 height 11
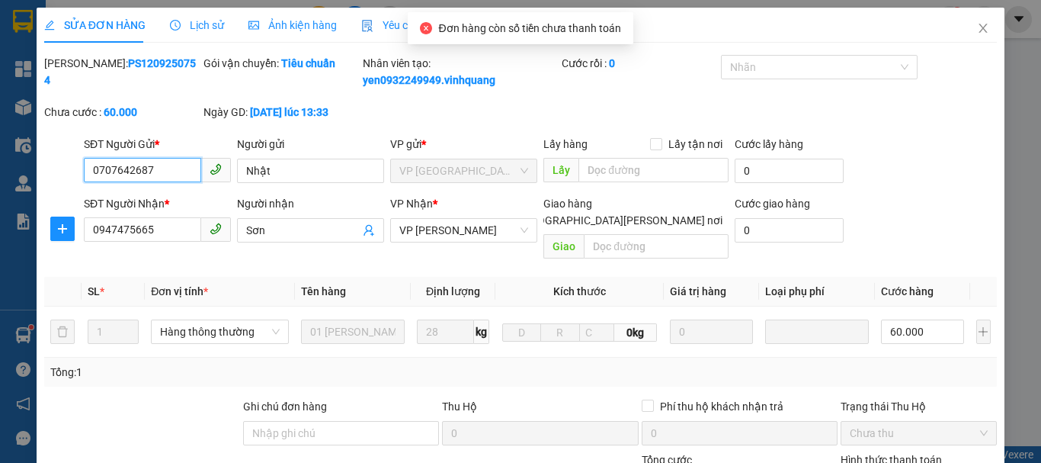
type input "0707642687"
type input "Nhật"
type input "0947475665"
type input "Sơn"
type input "60.000"
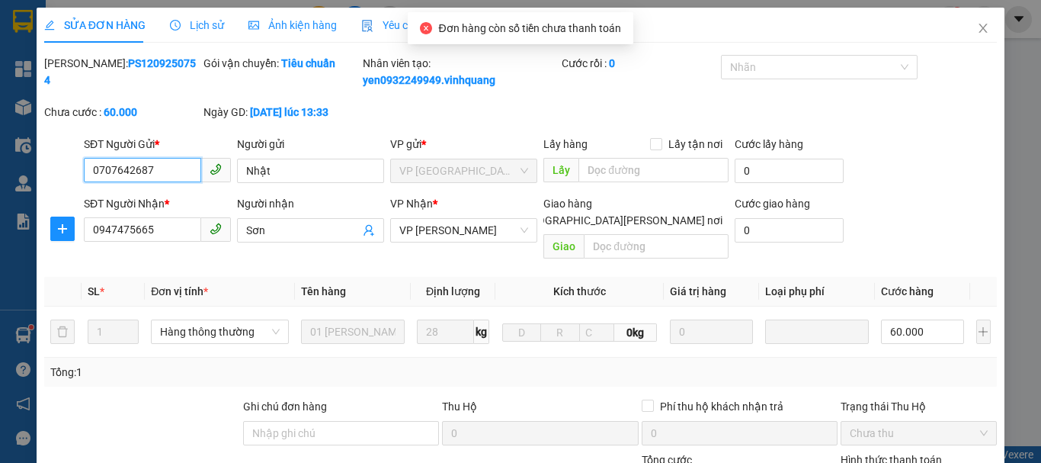
scroll to position [229, 0]
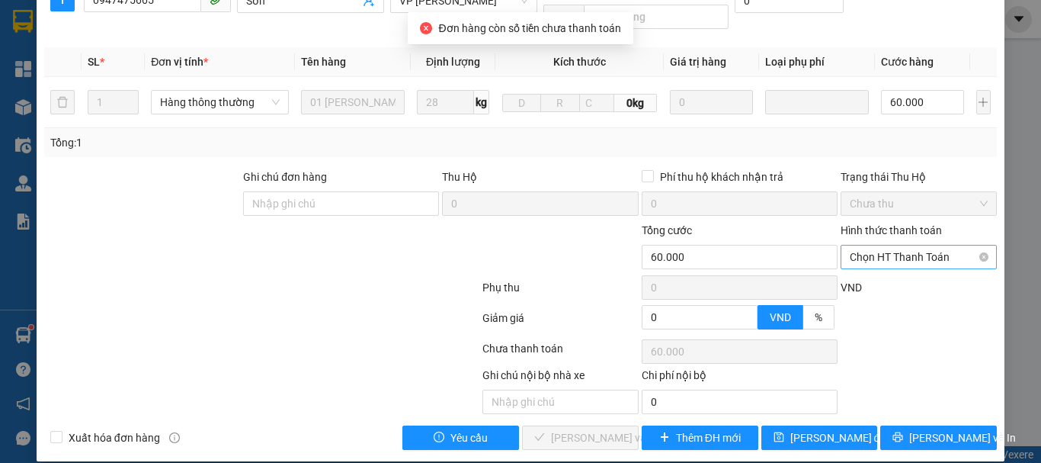
click at [870, 245] on span "Chọn HT Thanh Toán" at bounding box center [919, 256] width 138 height 23
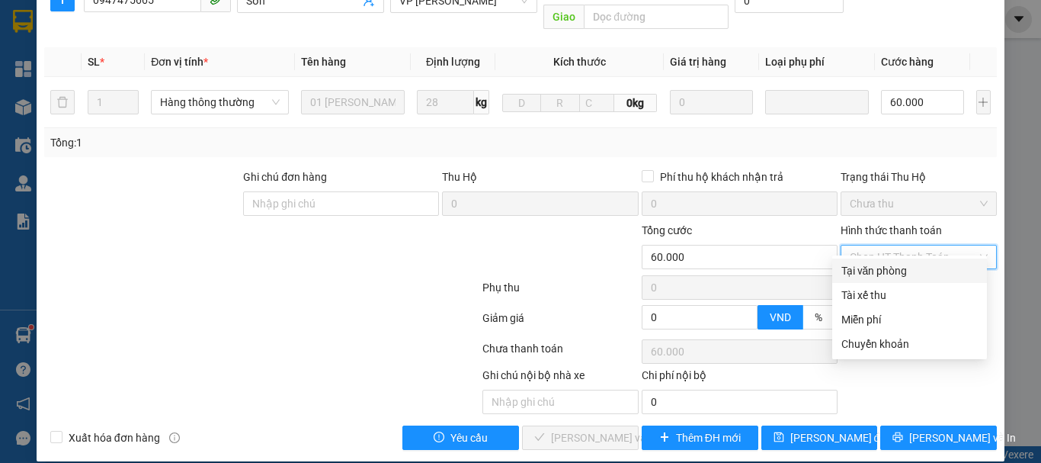
click at [883, 269] on div "Tại văn phòng" at bounding box center [910, 270] width 136 height 17
type input "0"
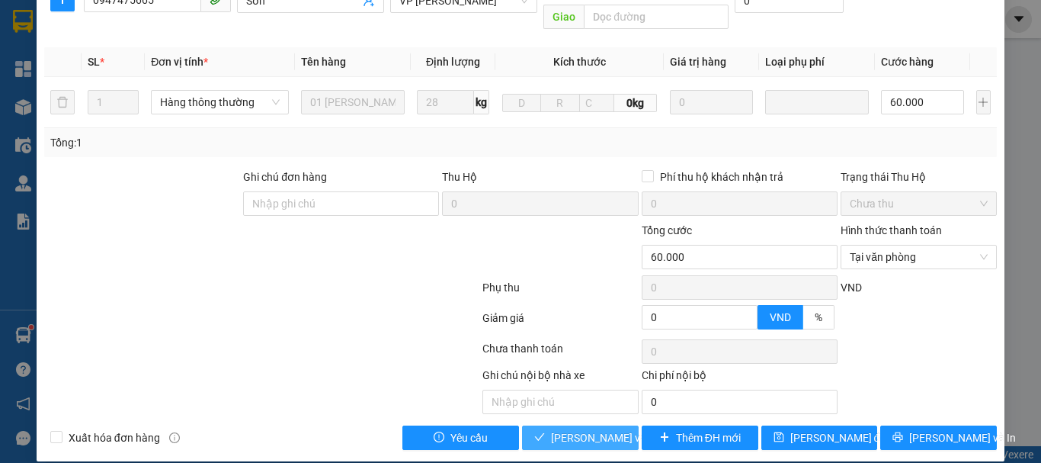
click at [571, 429] on span "[PERSON_NAME] và [PERSON_NAME] hàng" at bounding box center [654, 437] width 206 height 17
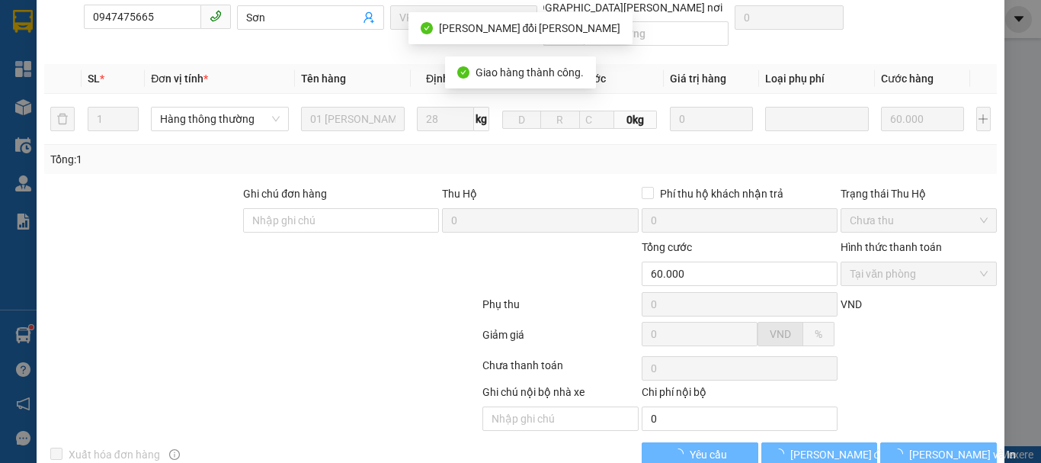
scroll to position [246, 0]
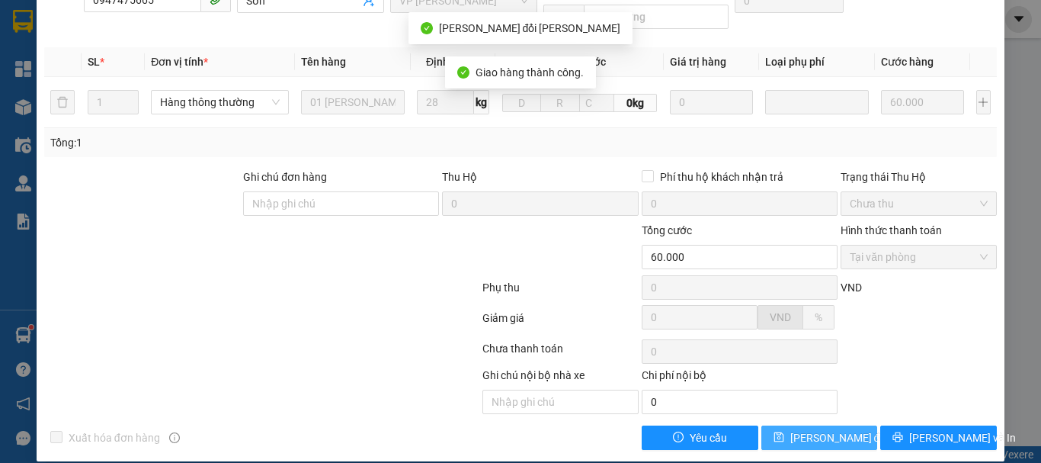
click at [804, 429] on span "[PERSON_NAME] đổi" at bounding box center [840, 437] width 98 height 17
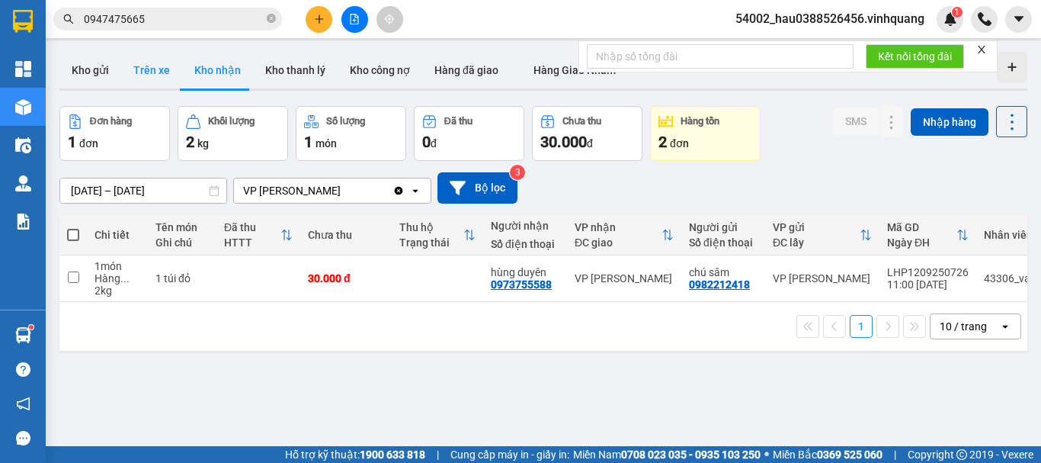
click at [150, 76] on button "Trên xe" at bounding box center [151, 70] width 61 height 37
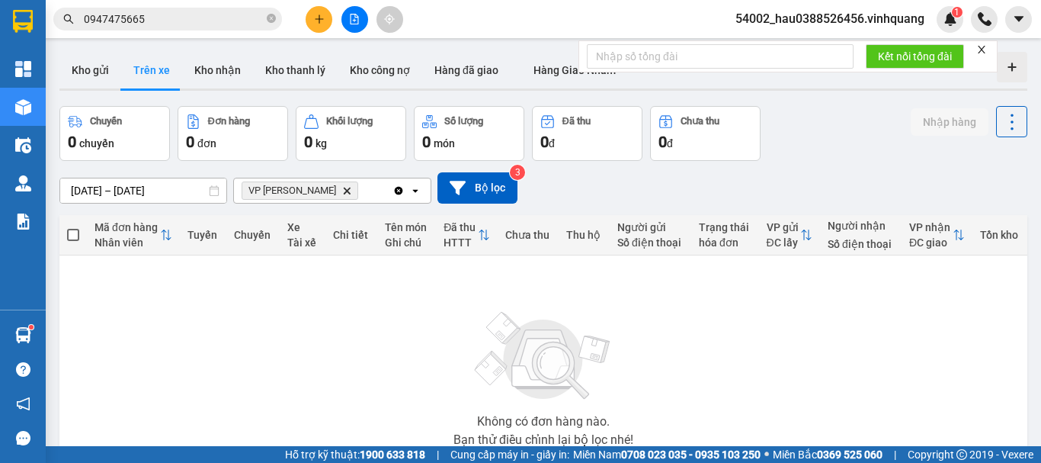
click at [342, 186] on icon "Delete" at bounding box center [346, 190] width 9 height 9
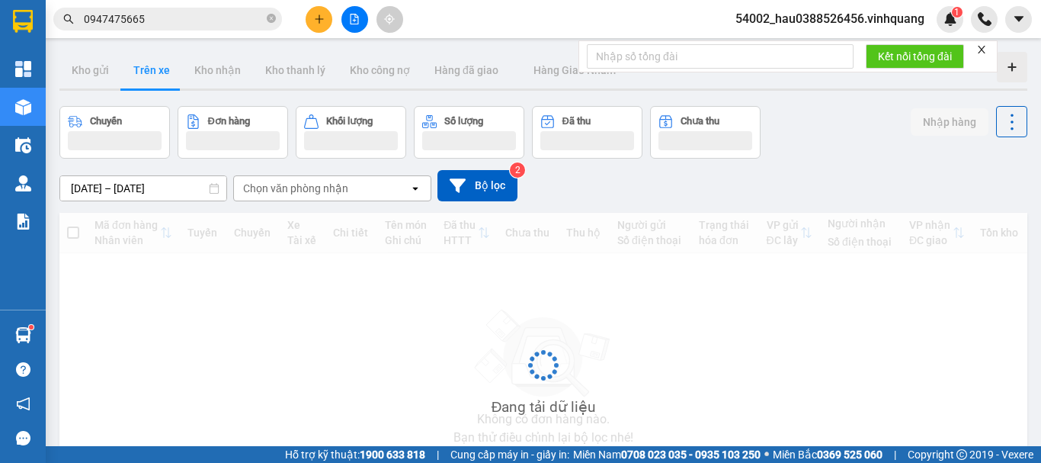
click at [311, 193] on div "Chọn văn phòng nhận" at bounding box center [295, 188] width 105 height 15
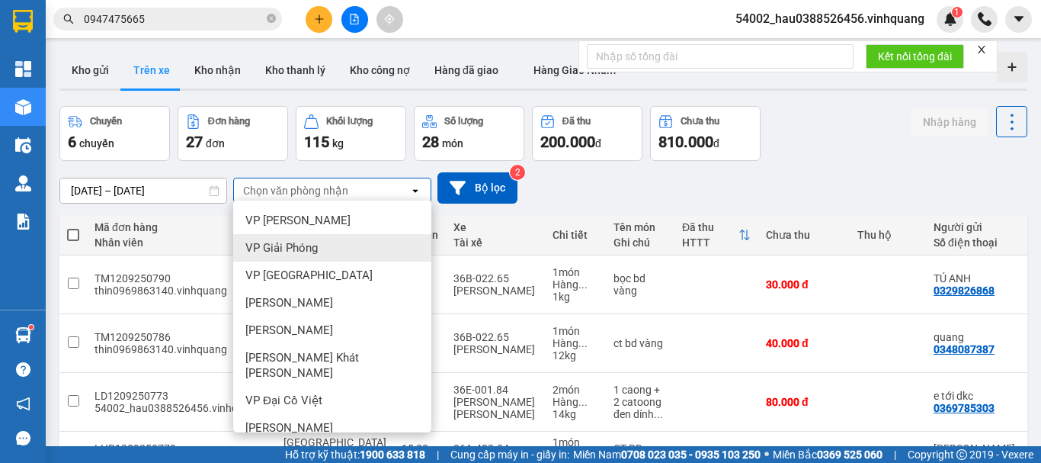
click at [313, 259] on div "VP Giải Phóng" at bounding box center [332, 247] width 198 height 27
